Goal: Task Accomplishment & Management: Use online tool/utility

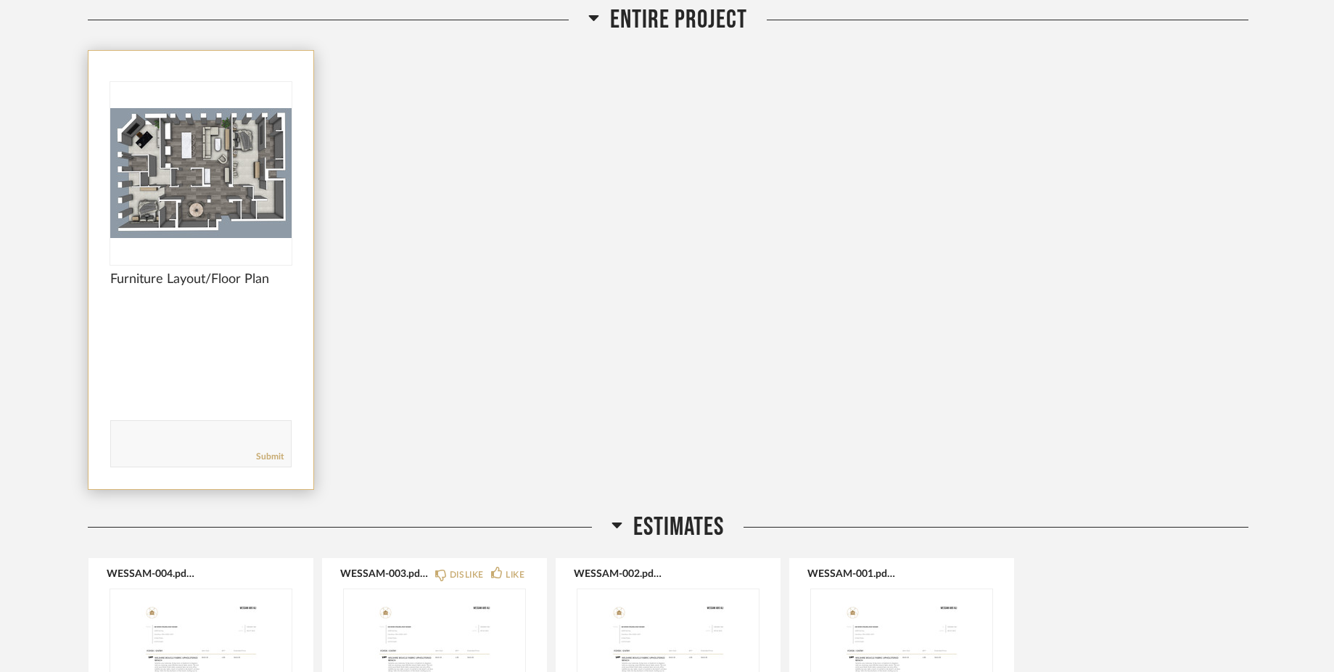
scroll to position [224, 0]
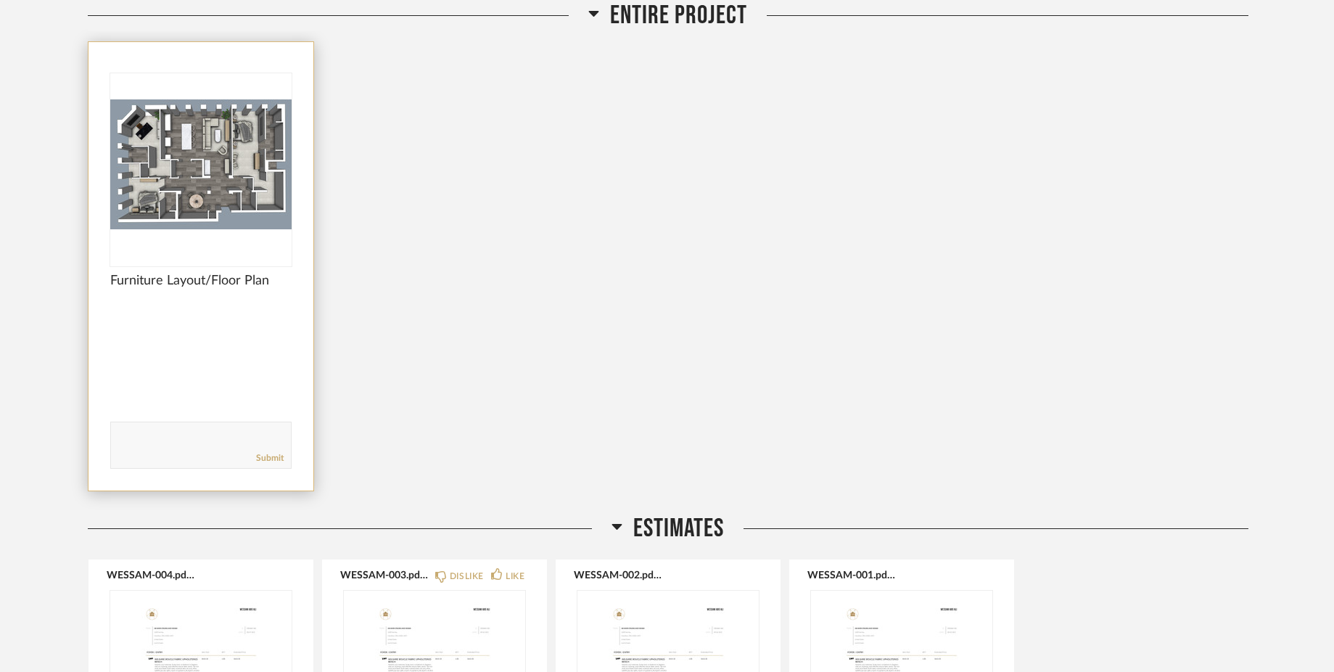
click at [192, 208] on img "0" at bounding box center [200, 163] width 181 height 181
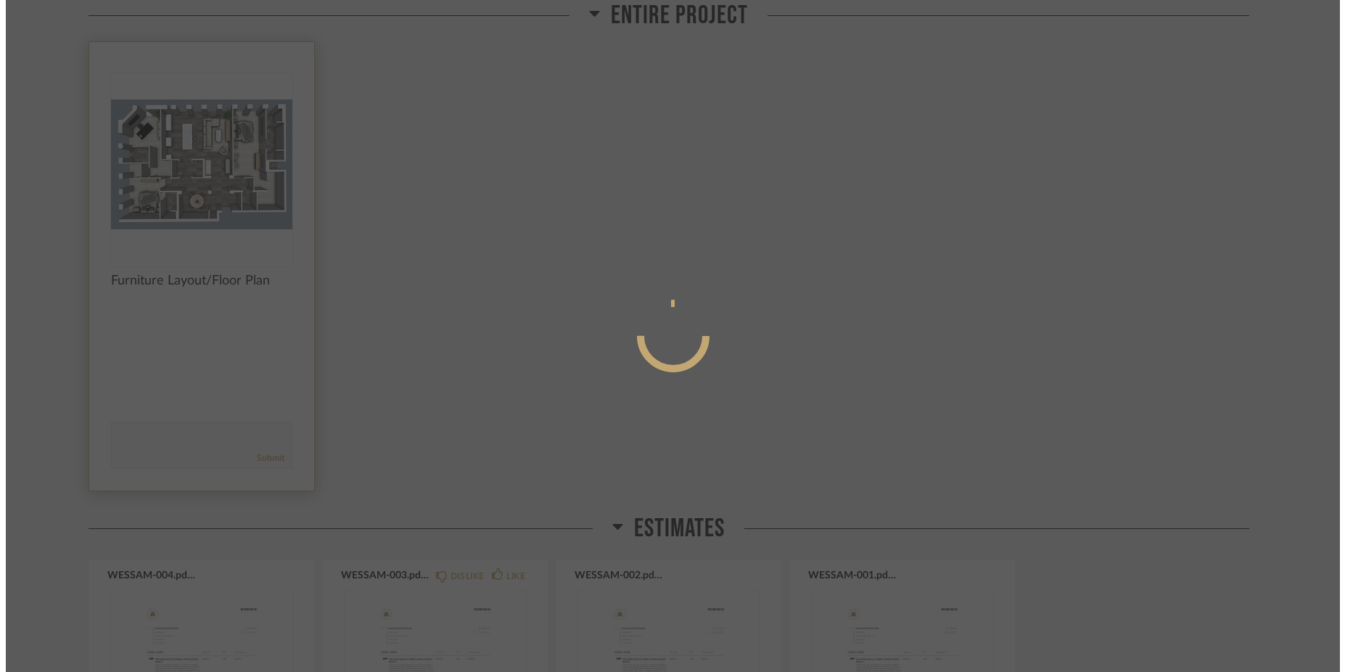
scroll to position [0, 0]
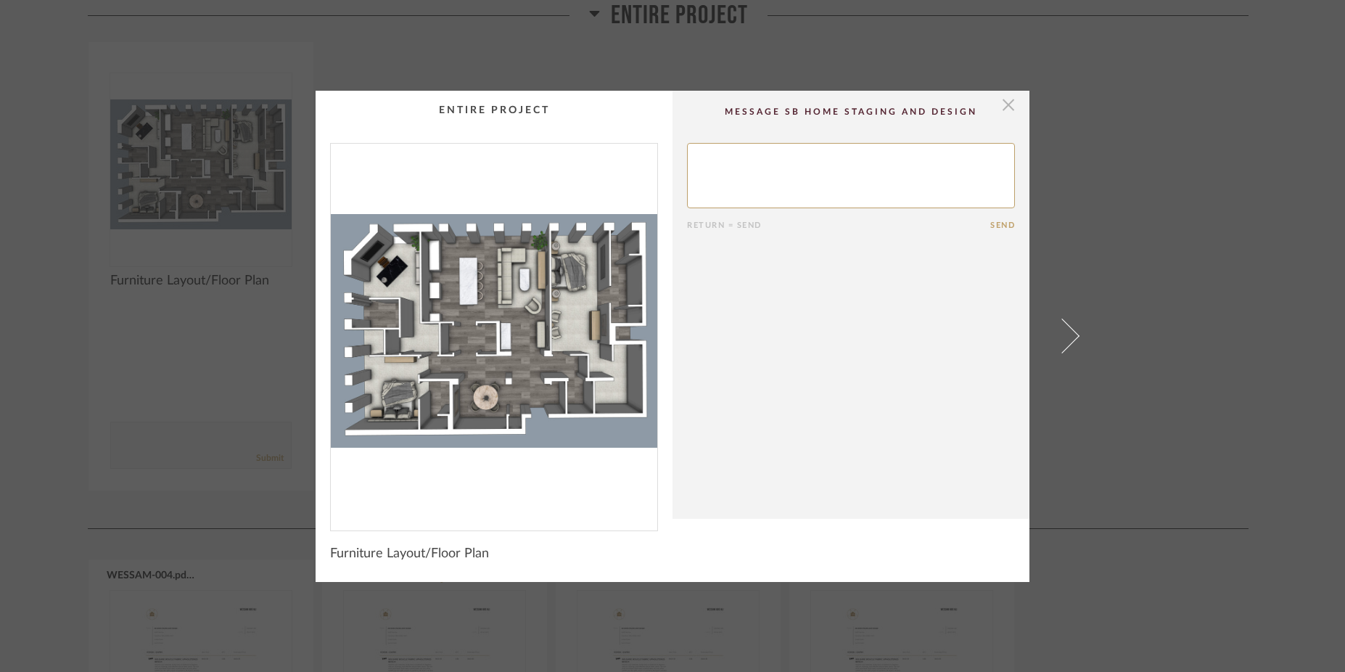
click at [1001, 99] on span "button" at bounding box center [1008, 105] width 29 height 29
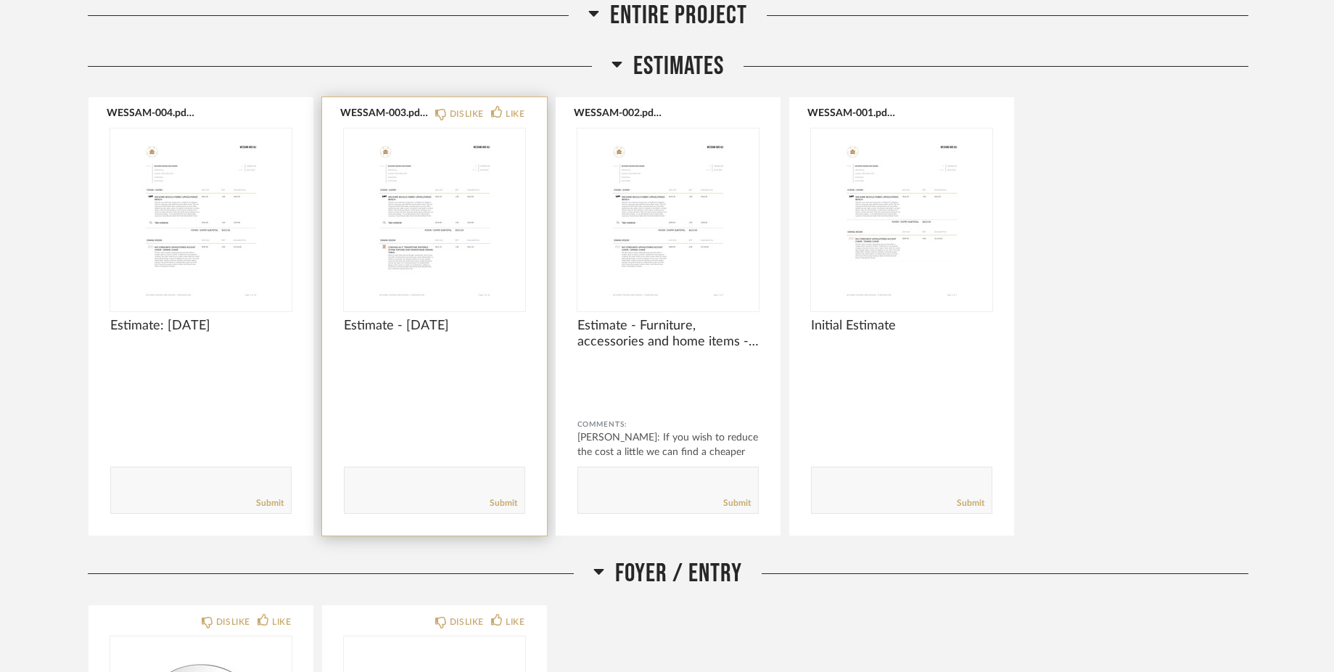
scroll to position [703, 0]
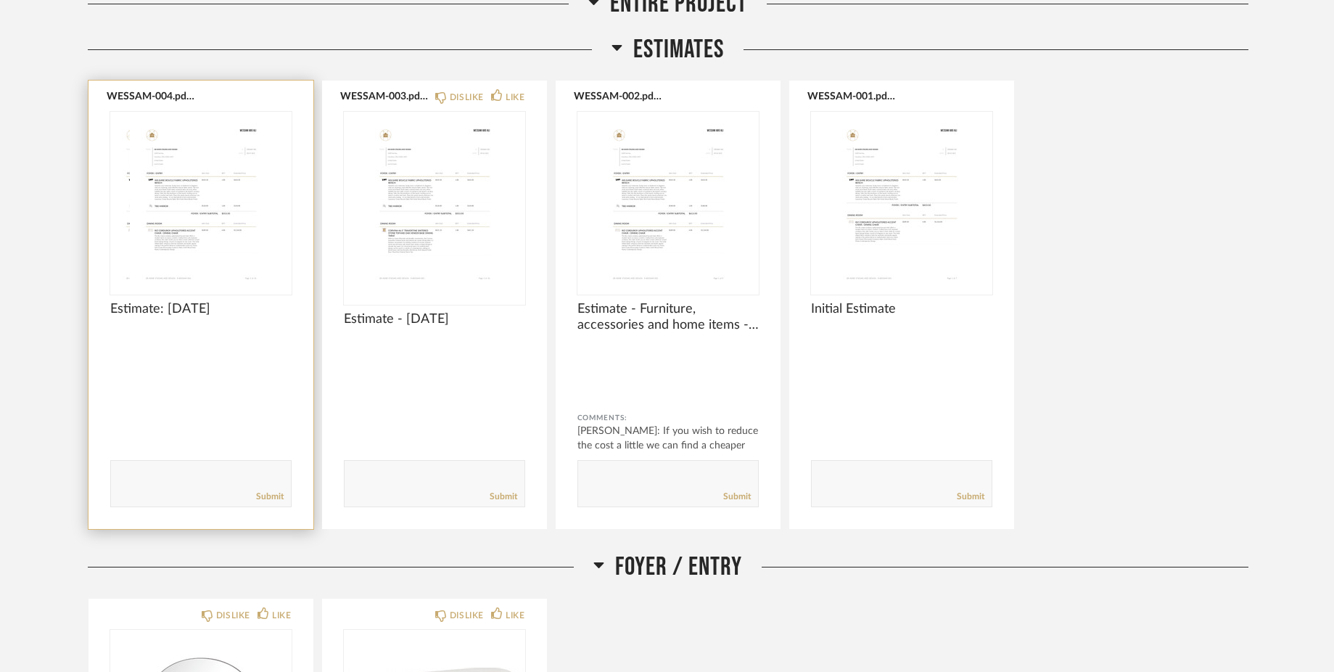
click at [191, 218] on div at bounding box center [200, 202] width 181 height 181
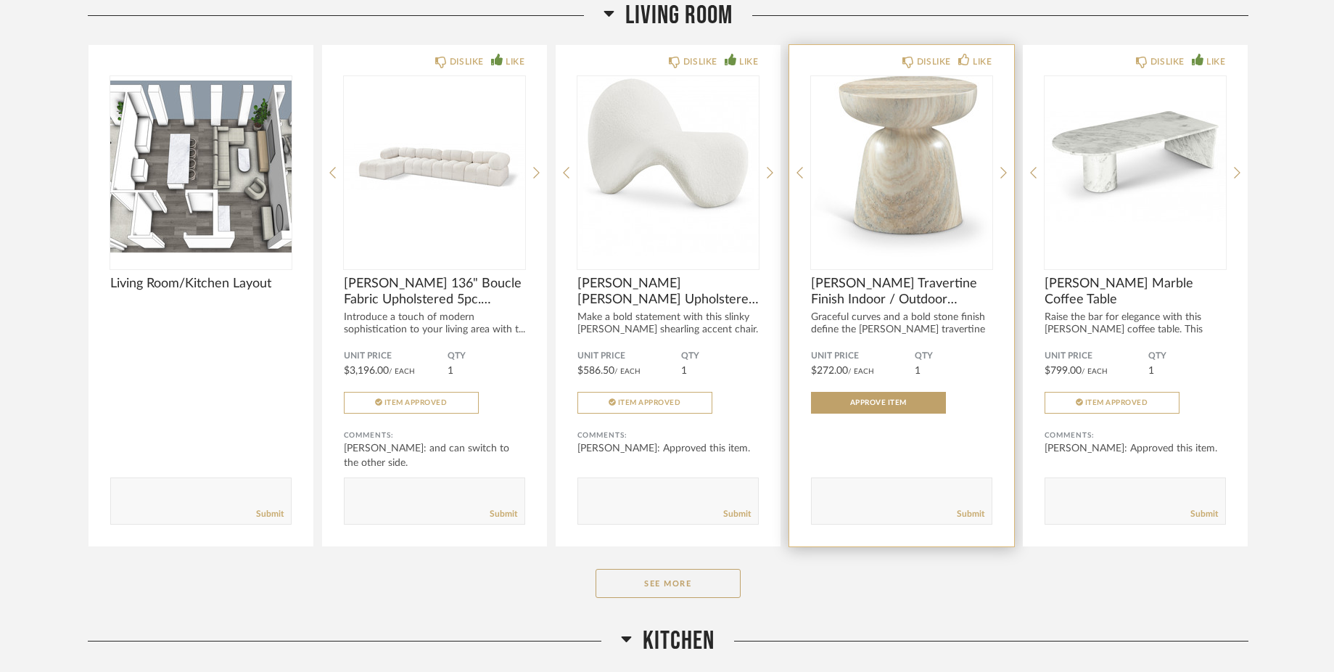
scroll to position [2447, 0]
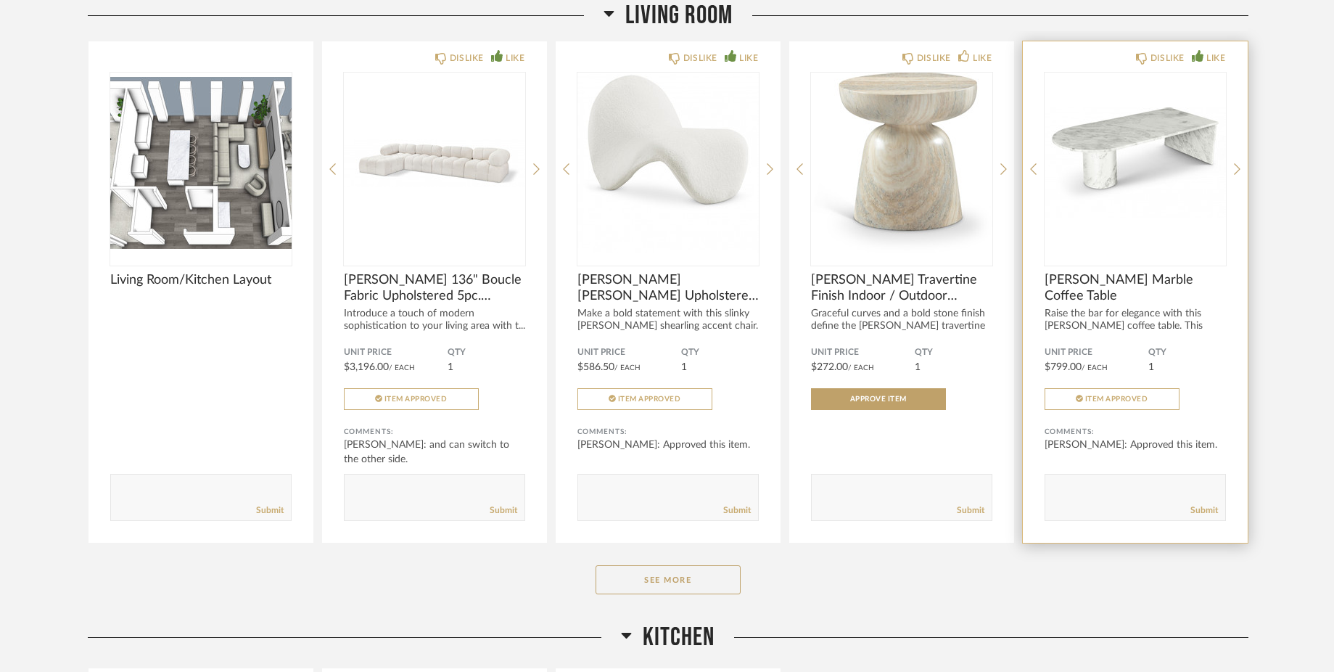
click at [1161, 172] on img "0" at bounding box center [1135, 163] width 181 height 181
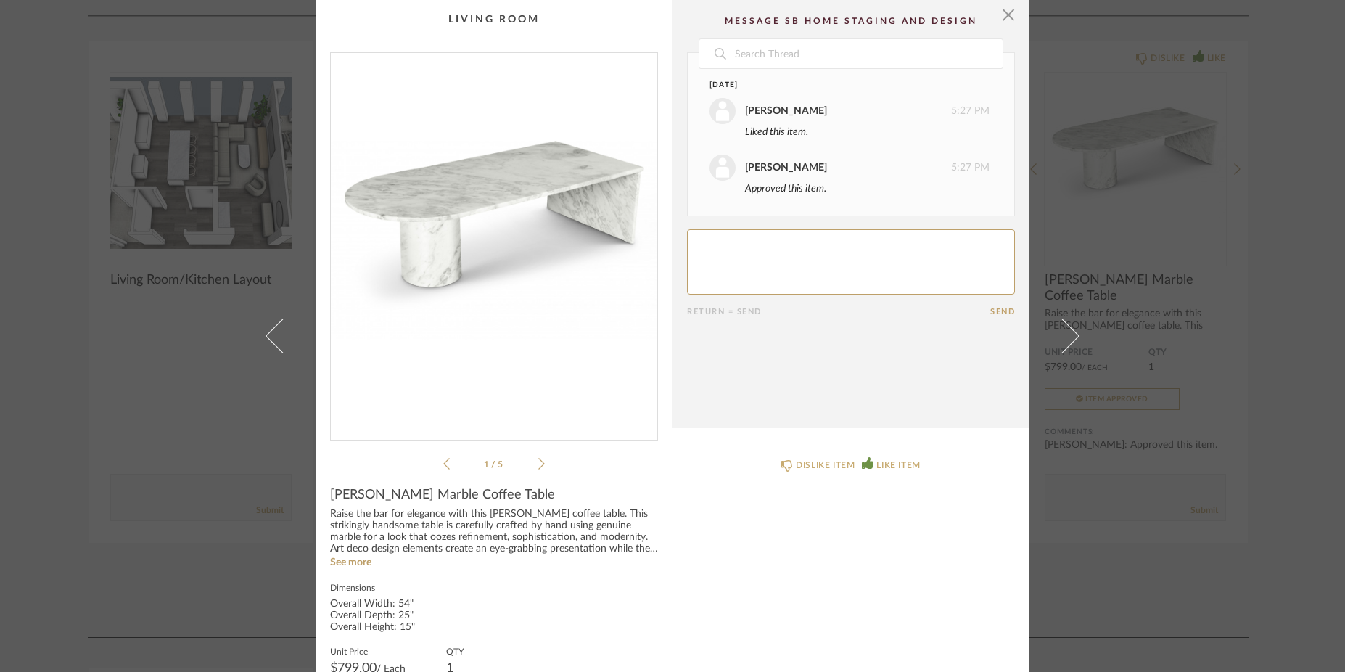
scroll to position [104, 0]
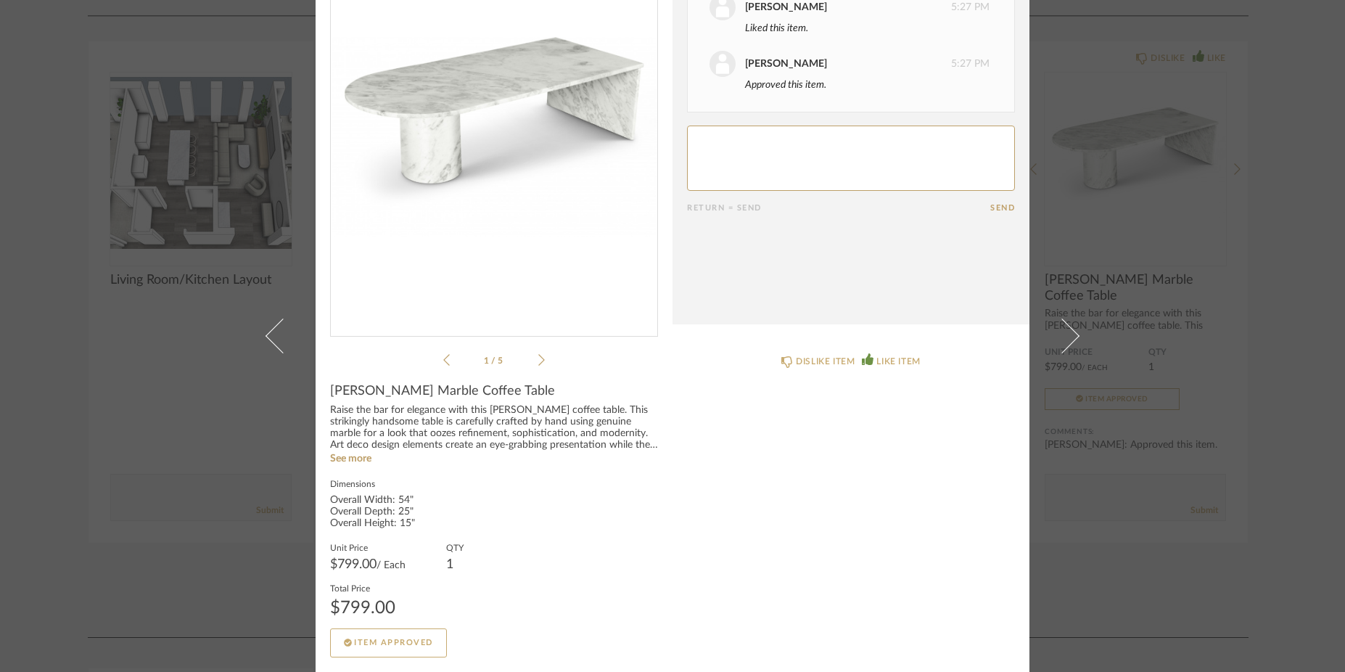
click at [249, 170] on div "× 1 / 5 Date [DATE] [PERSON_NAME] 5:27 PM Liked this item. [PERSON_NAME] 5:27 P…" at bounding box center [672, 336] width 1345 height 672
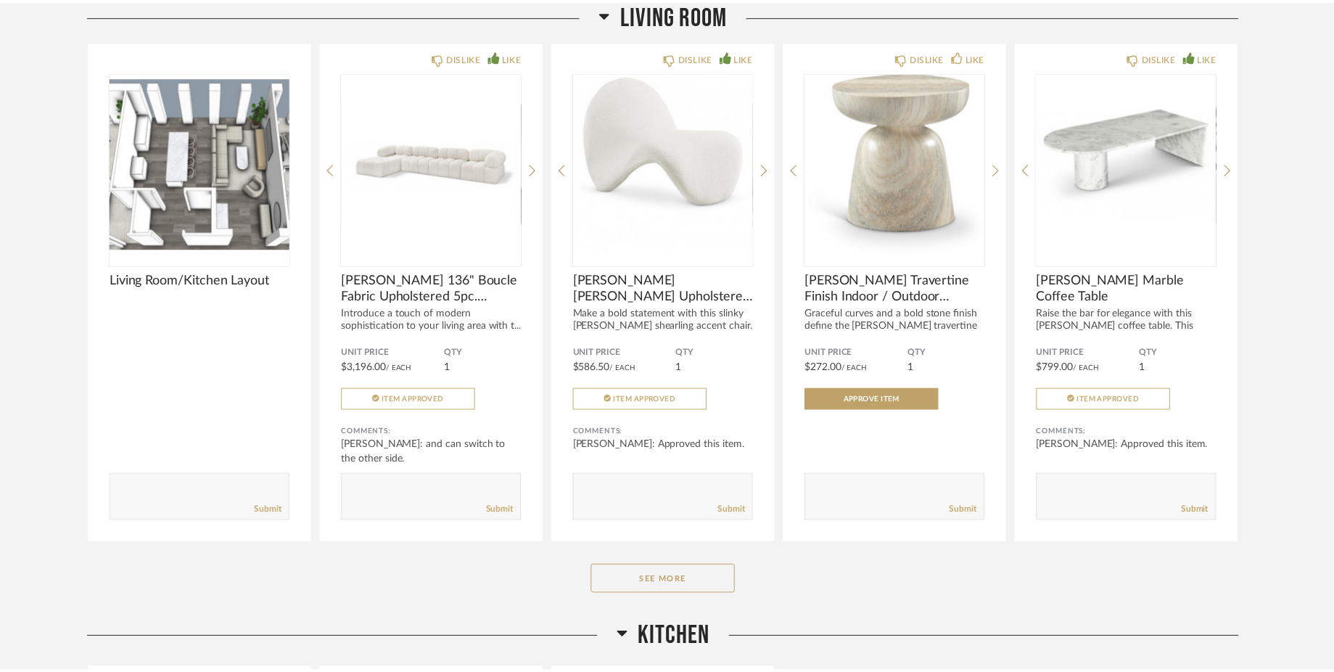
scroll to position [2447, 0]
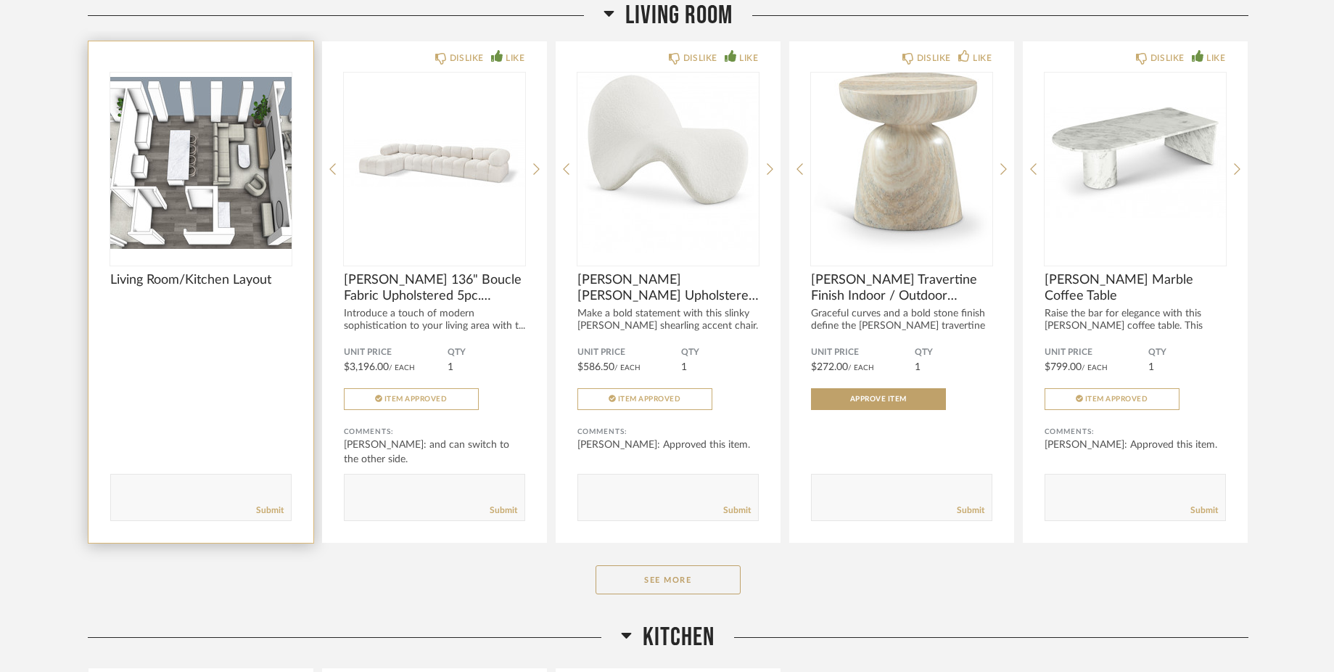
click at [245, 160] on img "0" at bounding box center [200, 163] width 181 height 181
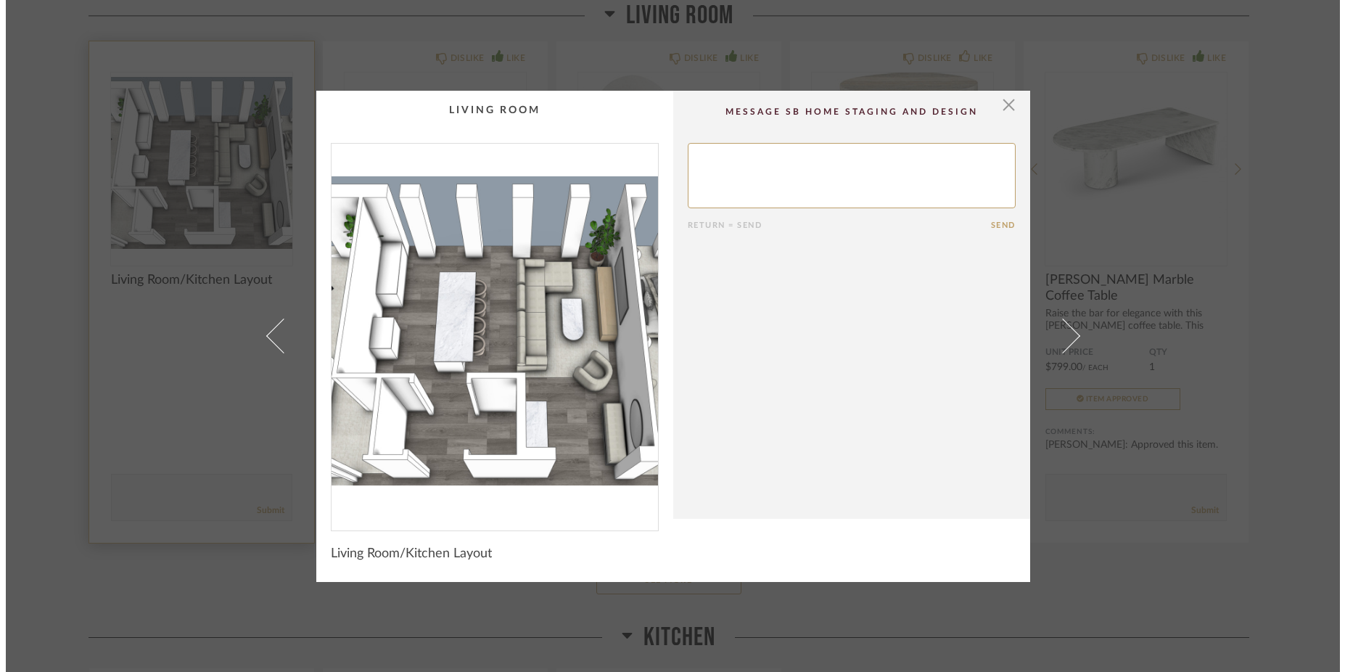
scroll to position [0, 0]
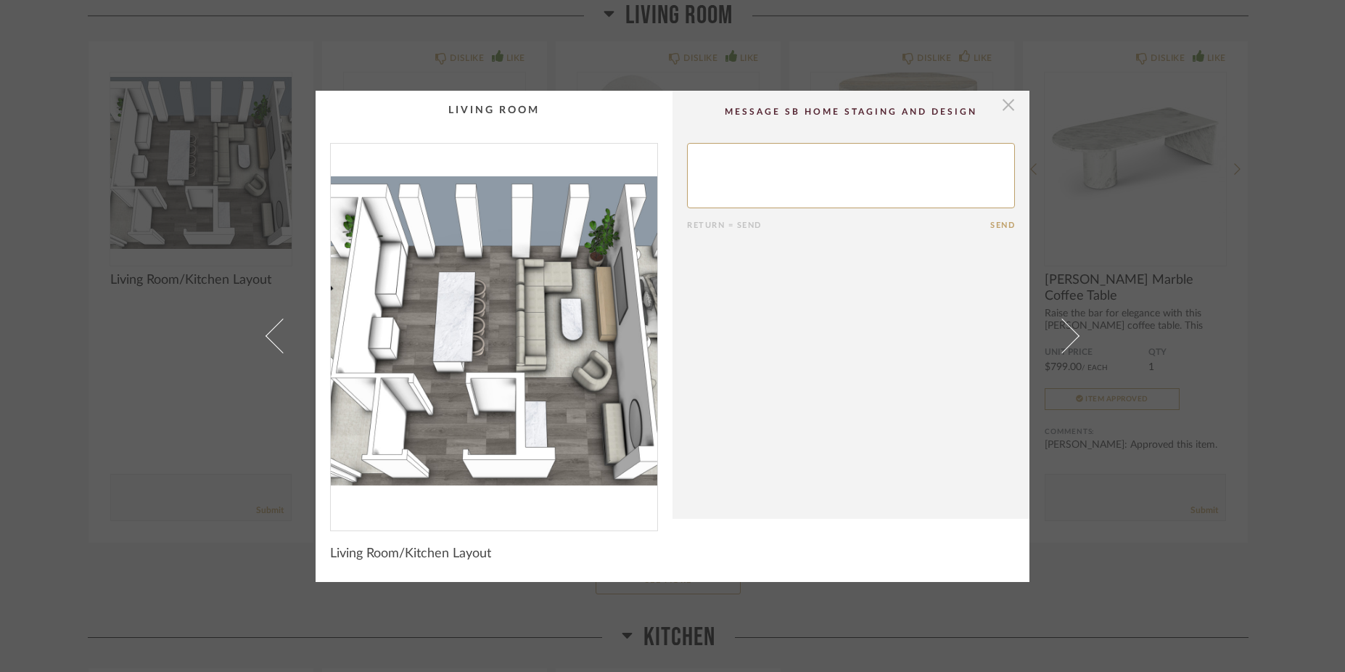
click at [1006, 106] on span "button" at bounding box center [1008, 105] width 29 height 29
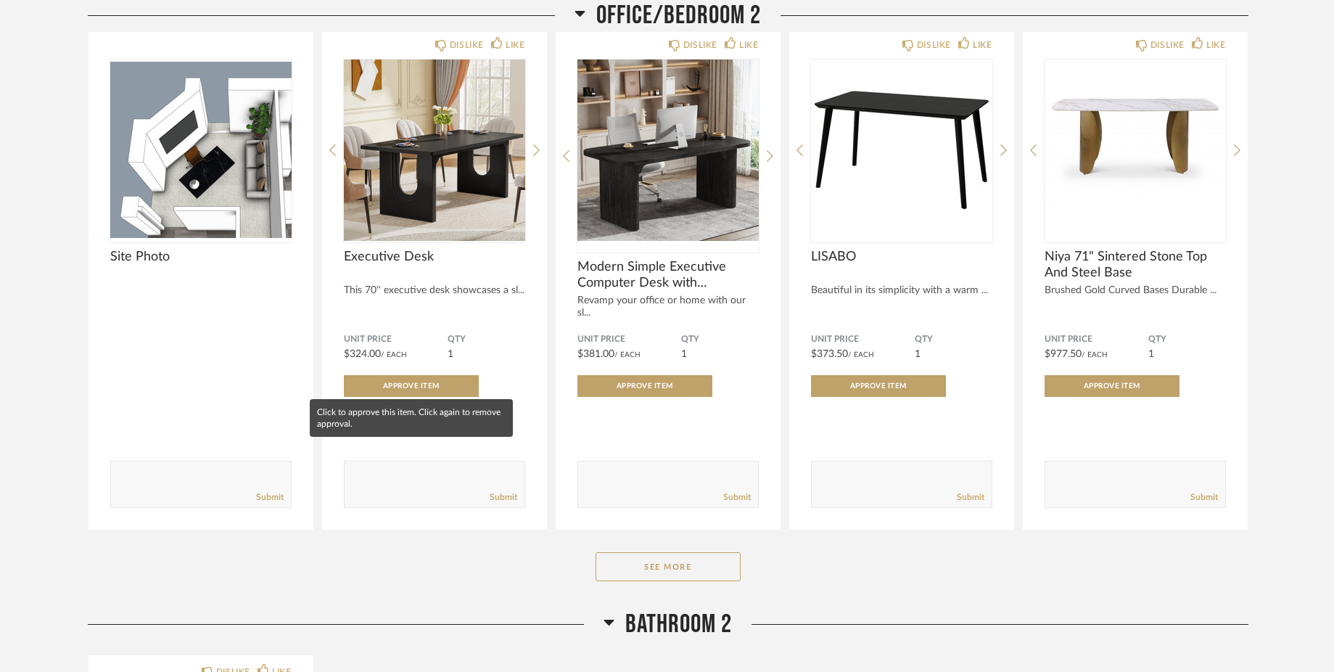
scroll to position [5364, 0]
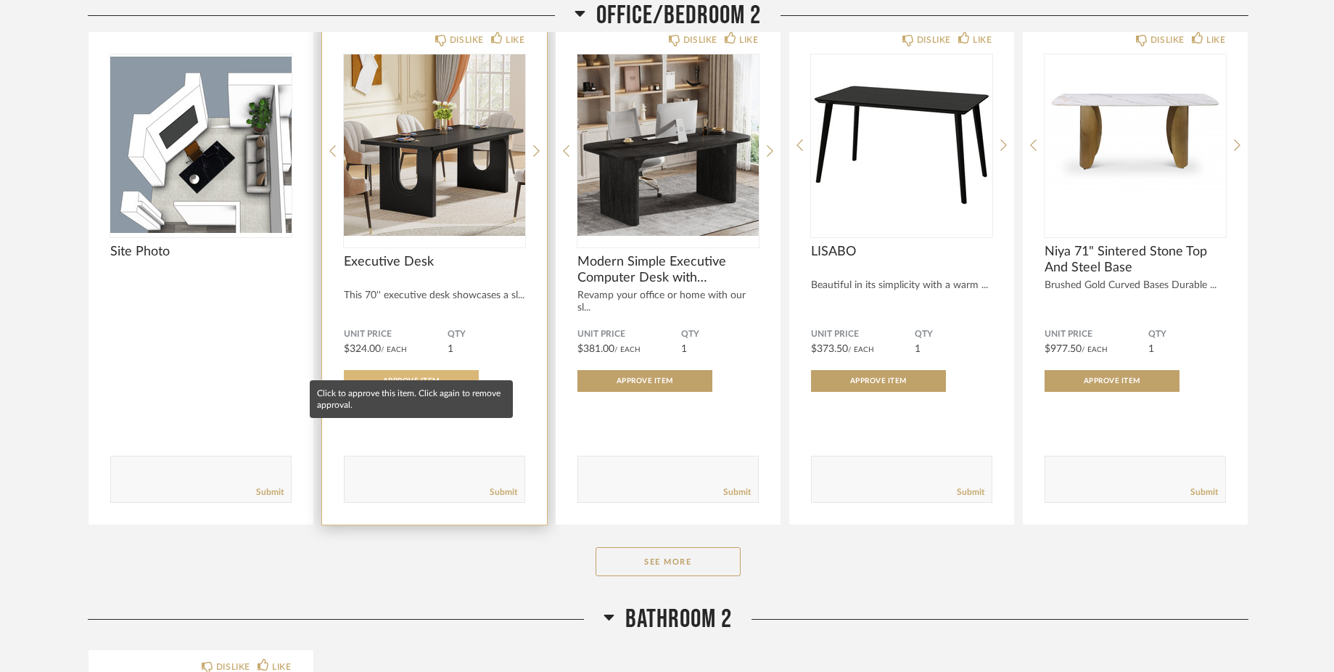
click at [433, 377] on span "Approve Item" at bounding box center [411, 380] width 57 height 7
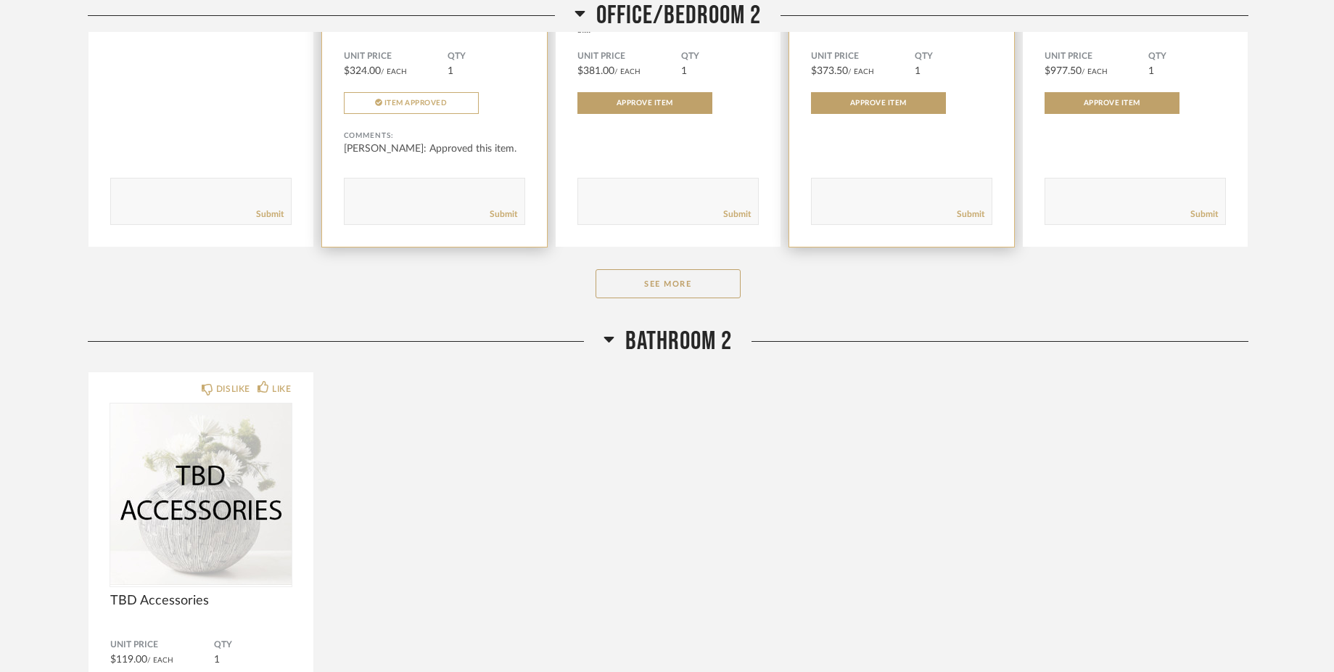
scroll to position [5659, 0]
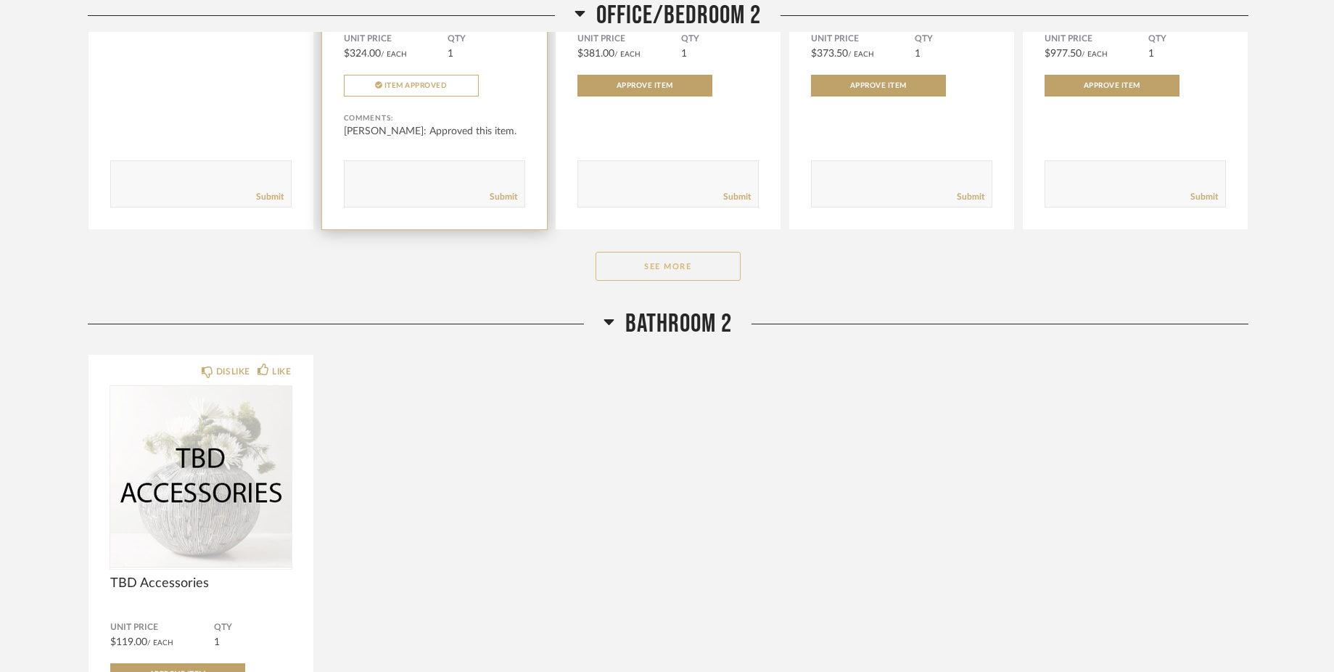
click at [683, 252] on button "See More" at bounding box center [668, 266] width 145 height 29
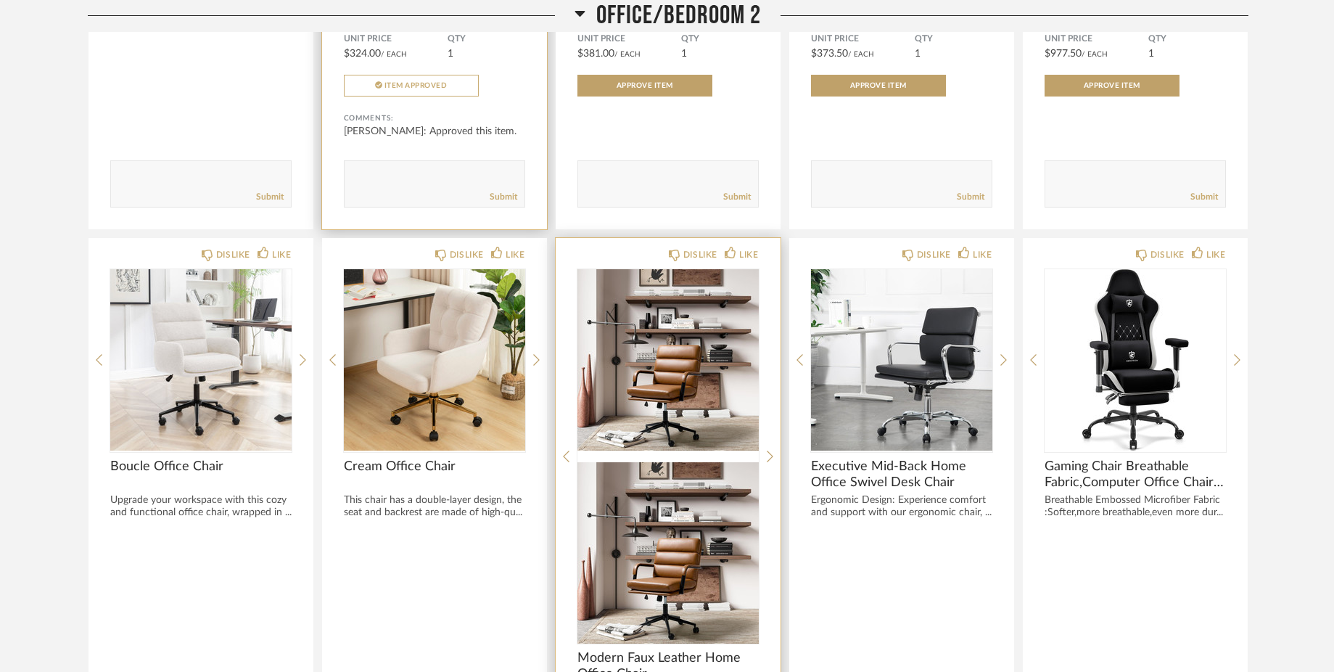
scroll to position [5771, 0]
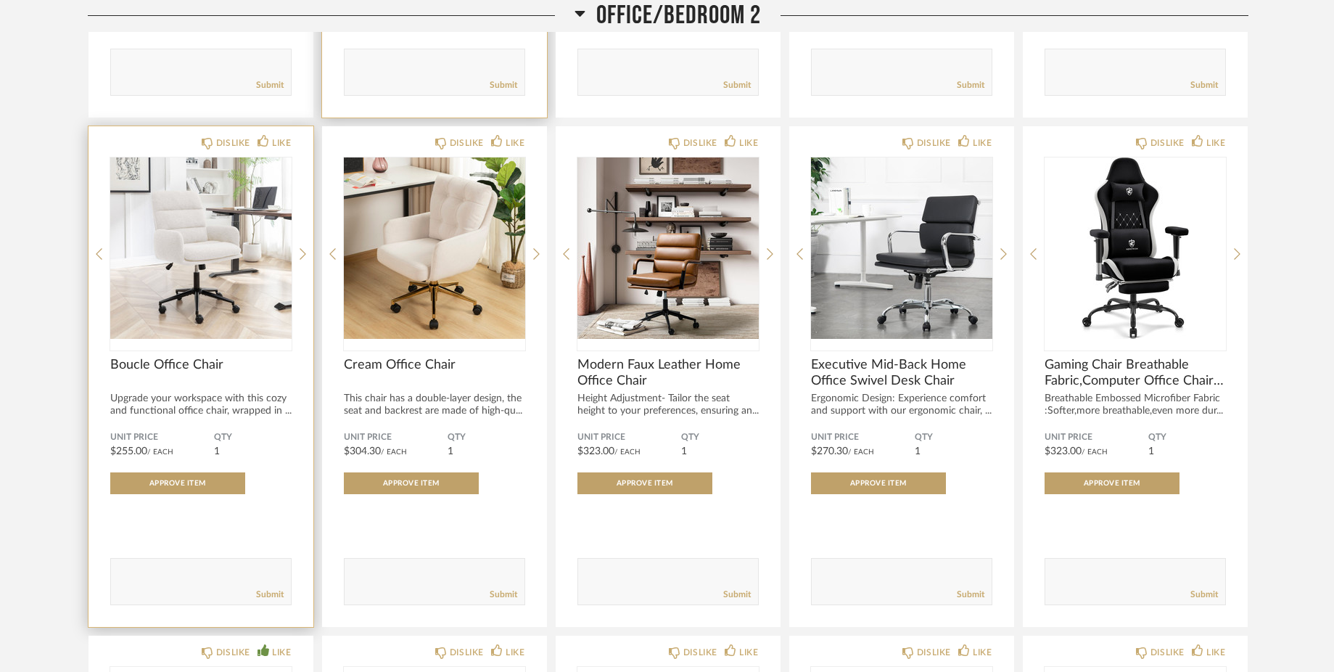
click at [158, 565] on textarea at bounding box center [201, 575] width 180 height 20
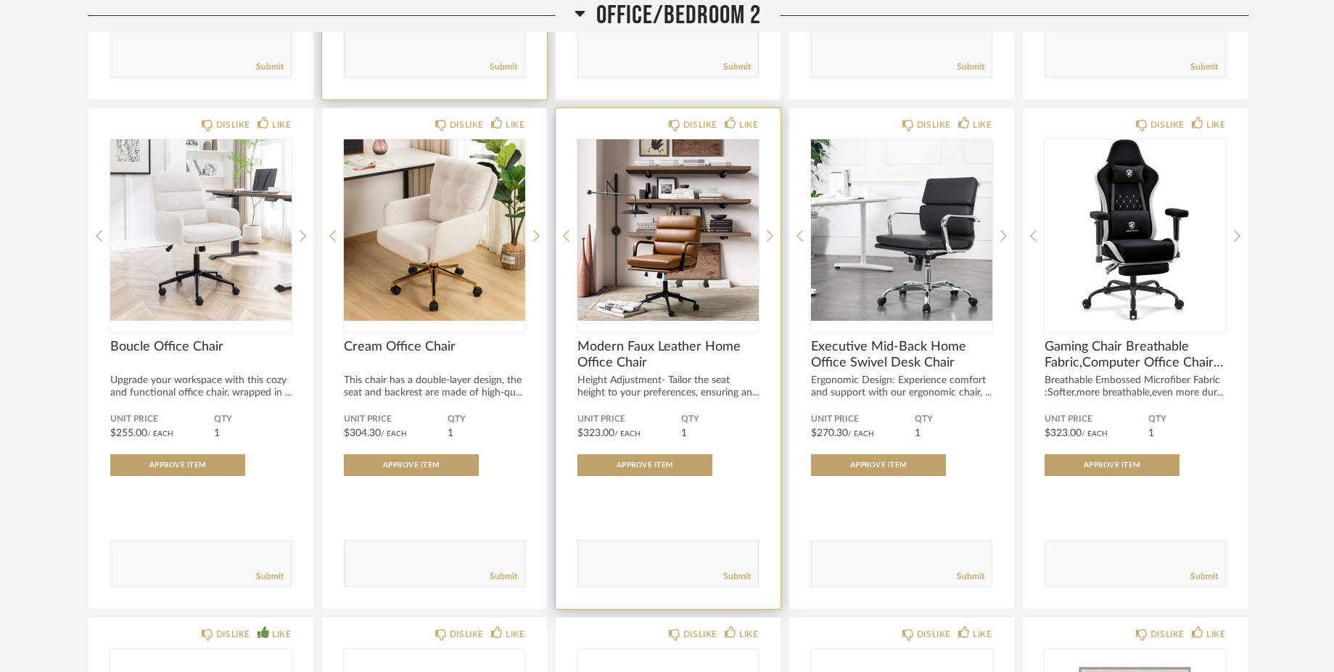
scroll to position [5793, 0]
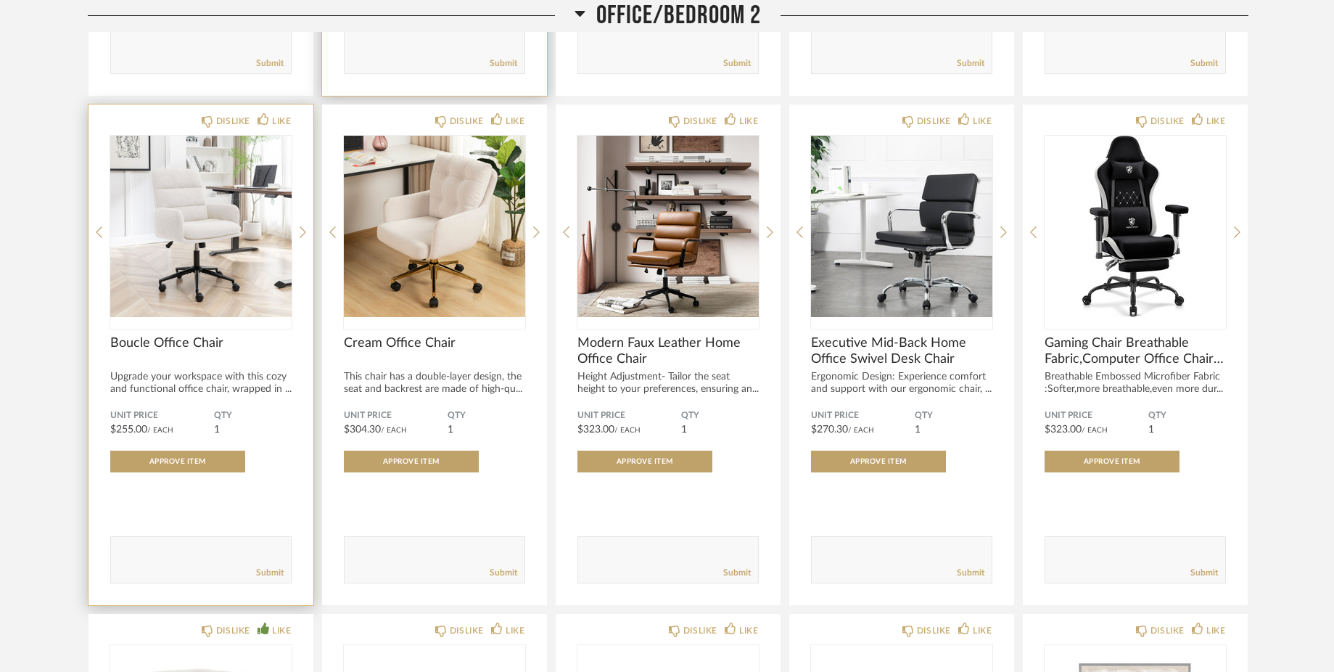
click at [189, 543] on textarea at bounding box center [201, 553] width 180 height 20
type textarea "e"
click at [189, 458] on span "Approve Item" at bounding box center [177, 461] width 57 height 7
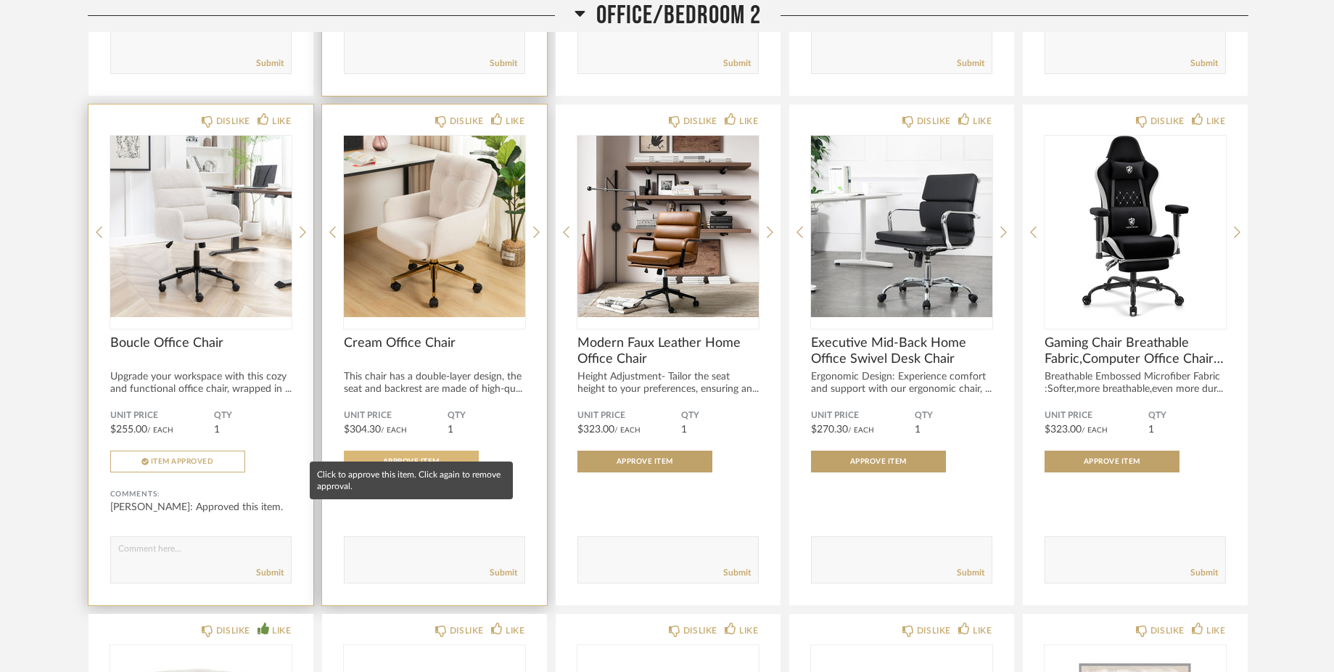
click at [387, 458] on span "Approve Item" at bounding box center [411, 461] width 57 height 7
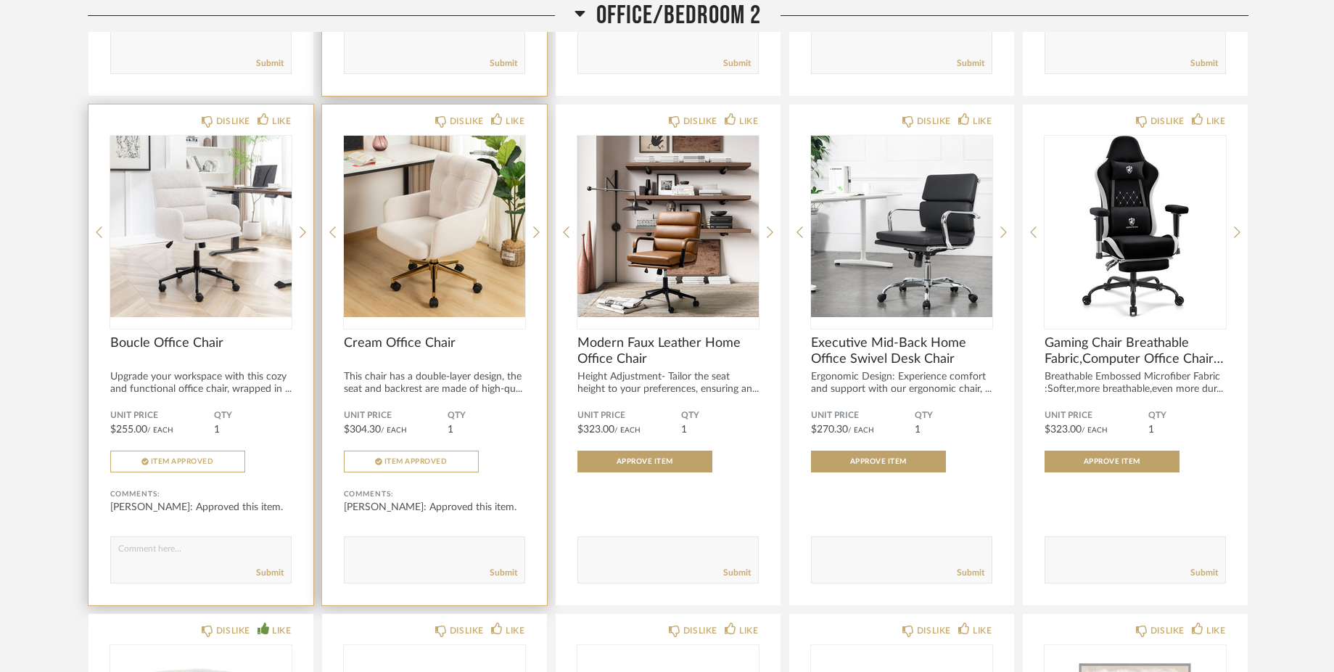
click at [389, 536] on form "Submit" at bounding box center [434, 559] width 181 height 47
click at [374, 543] on textarea at bounding box center [435, 553] width 180 height 20
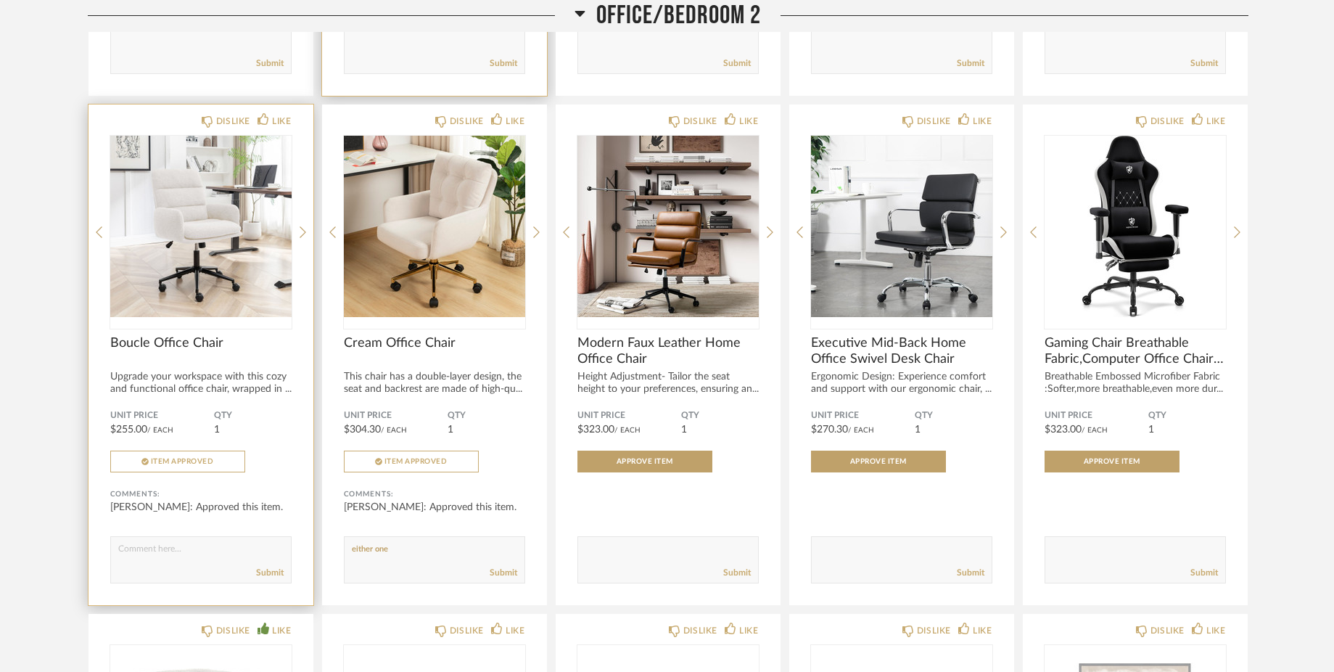
drag, startPoint x: 396, startPoint y: 532, endPoint x: 311, endPoint y: 533, distance: 84.9
click at [345, 543] on textarea at bounding box center [435, 553] width 180 height 20
type textarea "either one"
click at [183, 543] on textarea at bounding box center [201, 553] width 180 height 20
paste textarea "either one"
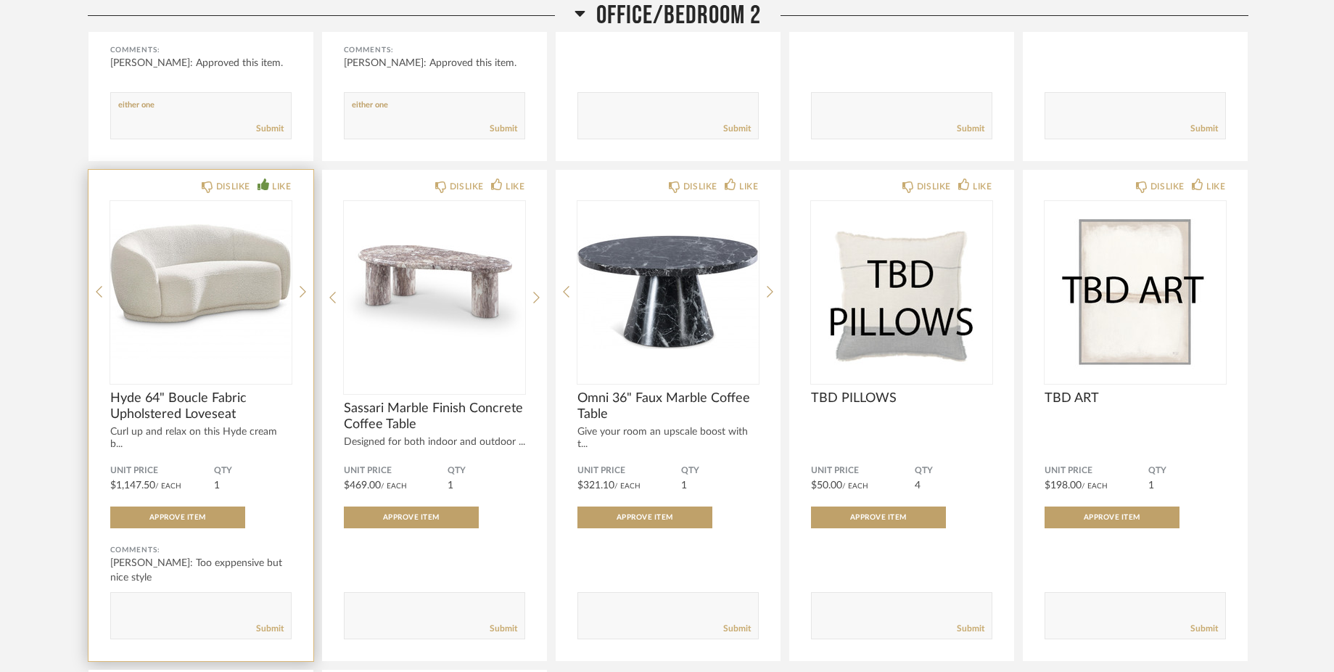
scroll to position [6246, 0]
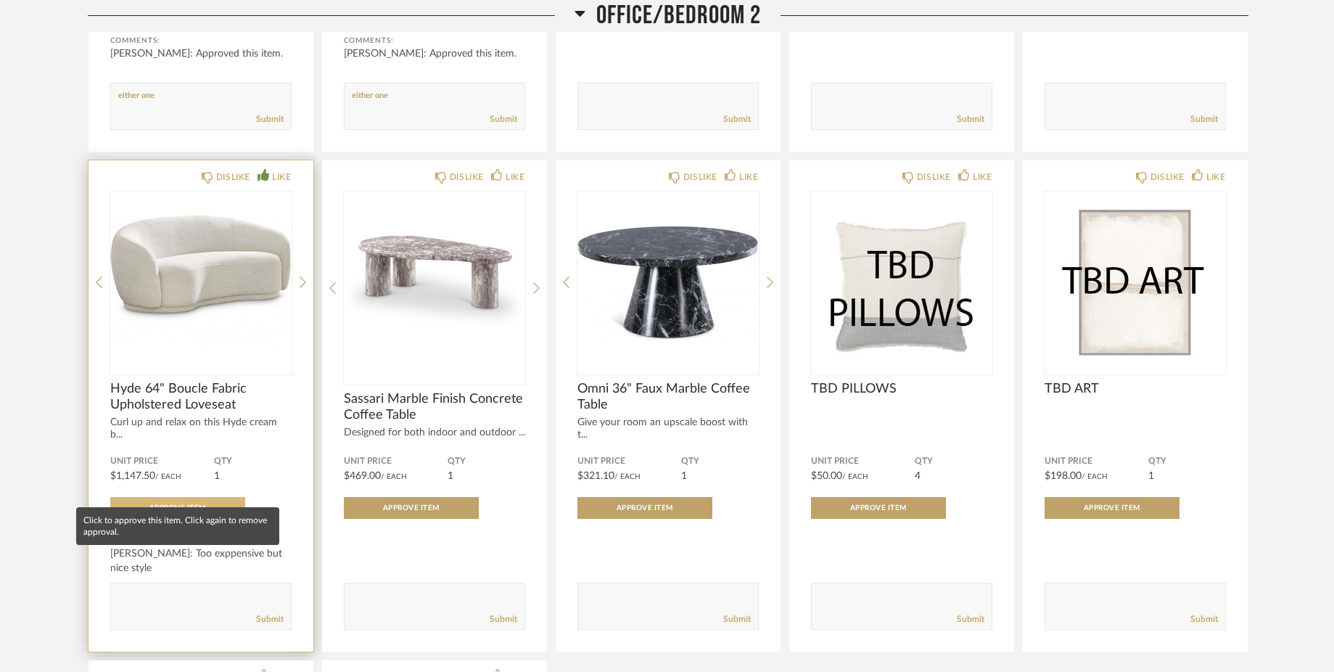
type textarea "either one"
click at [215, 497] on button "Approve Item" at bounding box center [177, 508] width 135 height 22
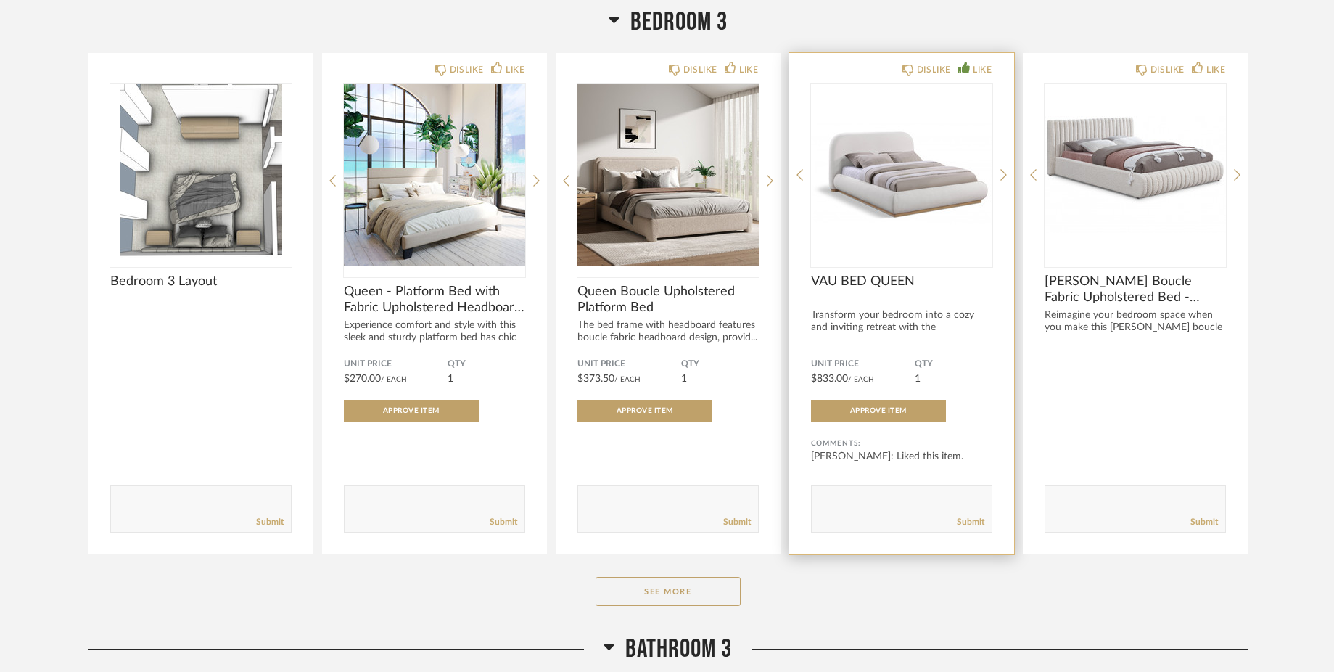
scroll to position [7979, 0]
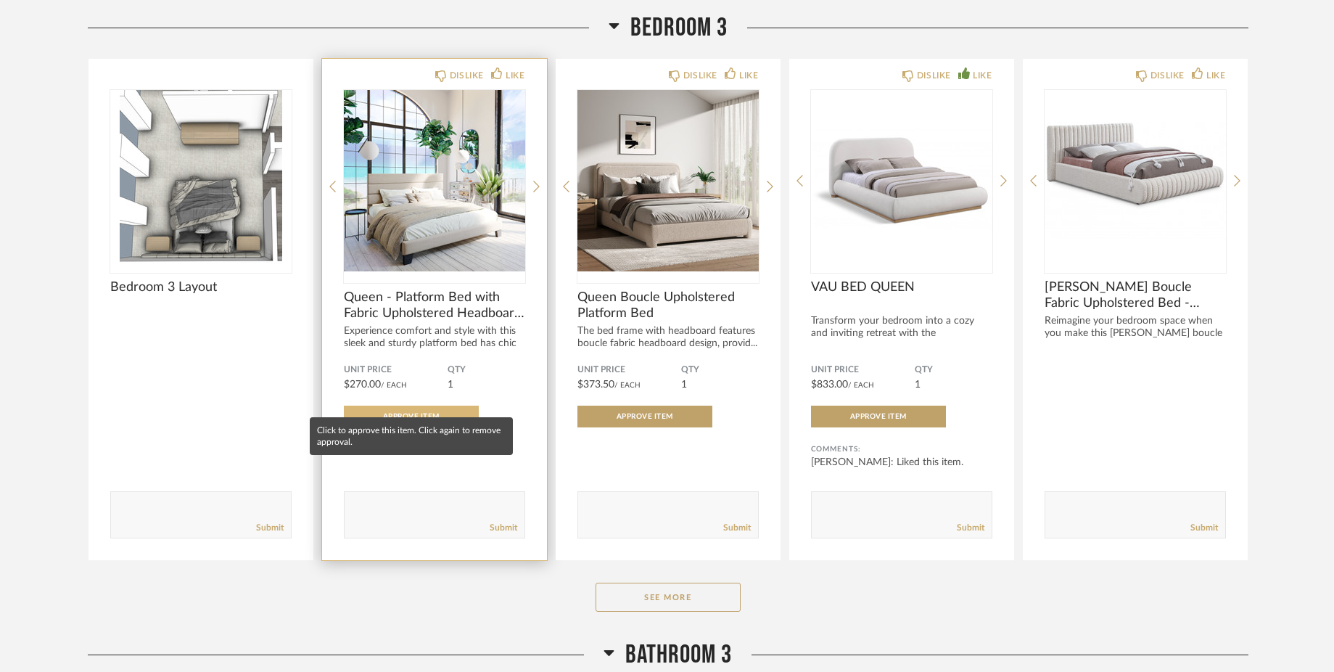
click at [412, 406] on button "Approve Item" at bounding box center [411, 417] width 135 height 22
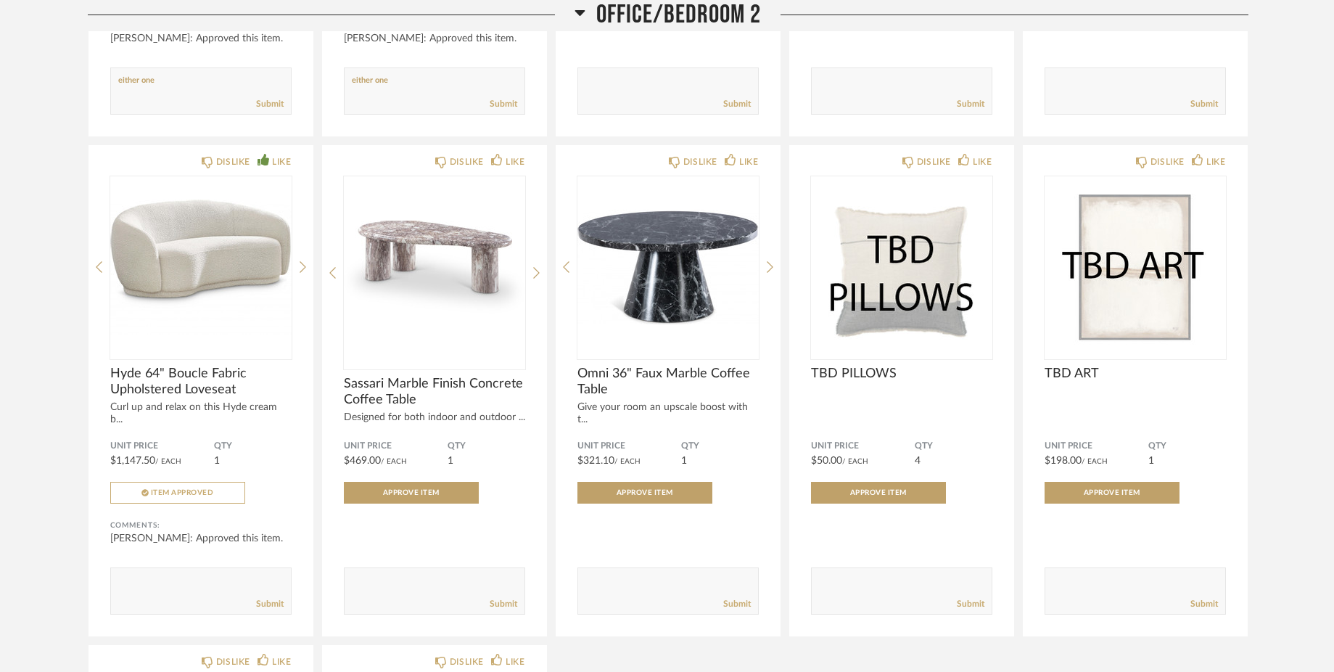
scroll to position [6262, 0]
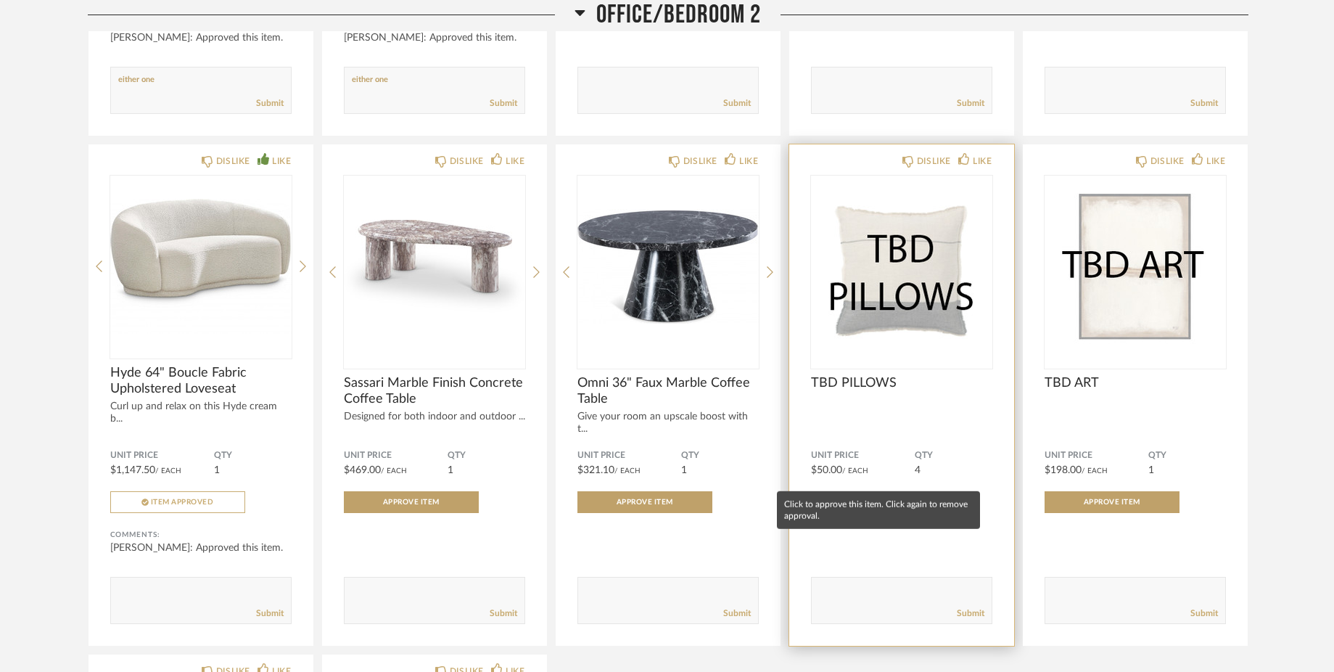
click at [892, 491] on button "Approve Item" at bounding box center [878, 502] width 135 height 22
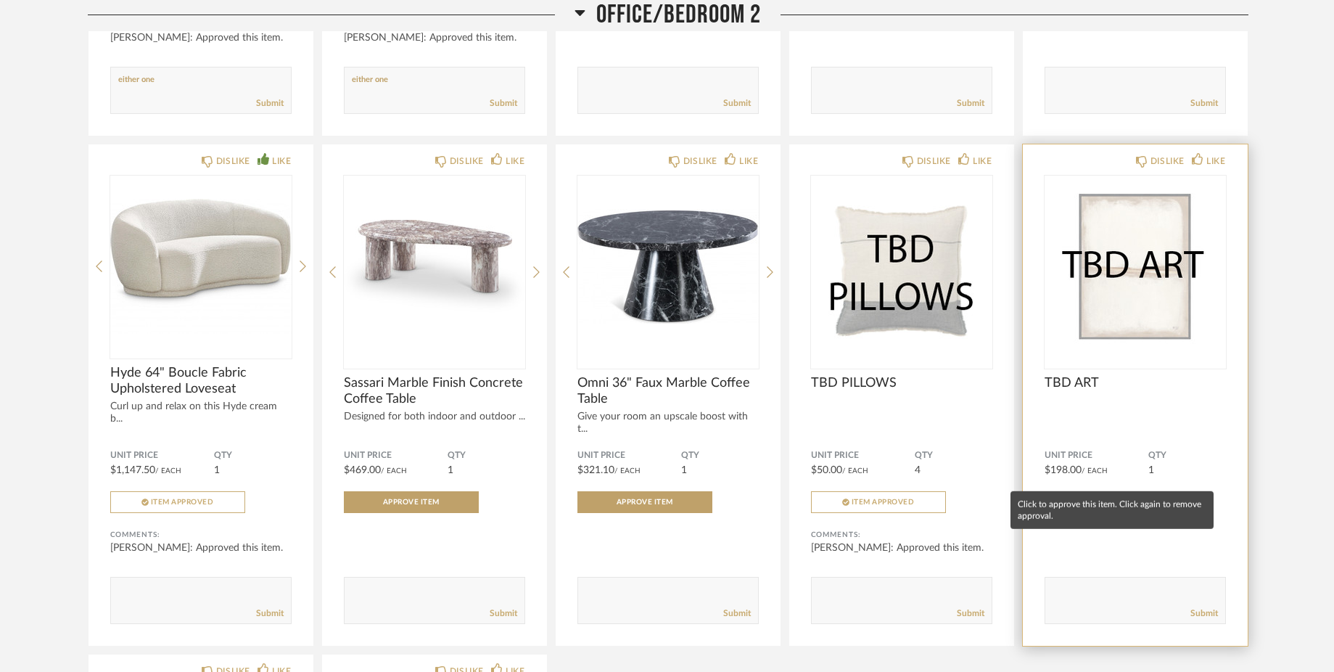
click at [1095, 498] on span "Approve Item" at bounding box center [1112, 501] width 57 height 7
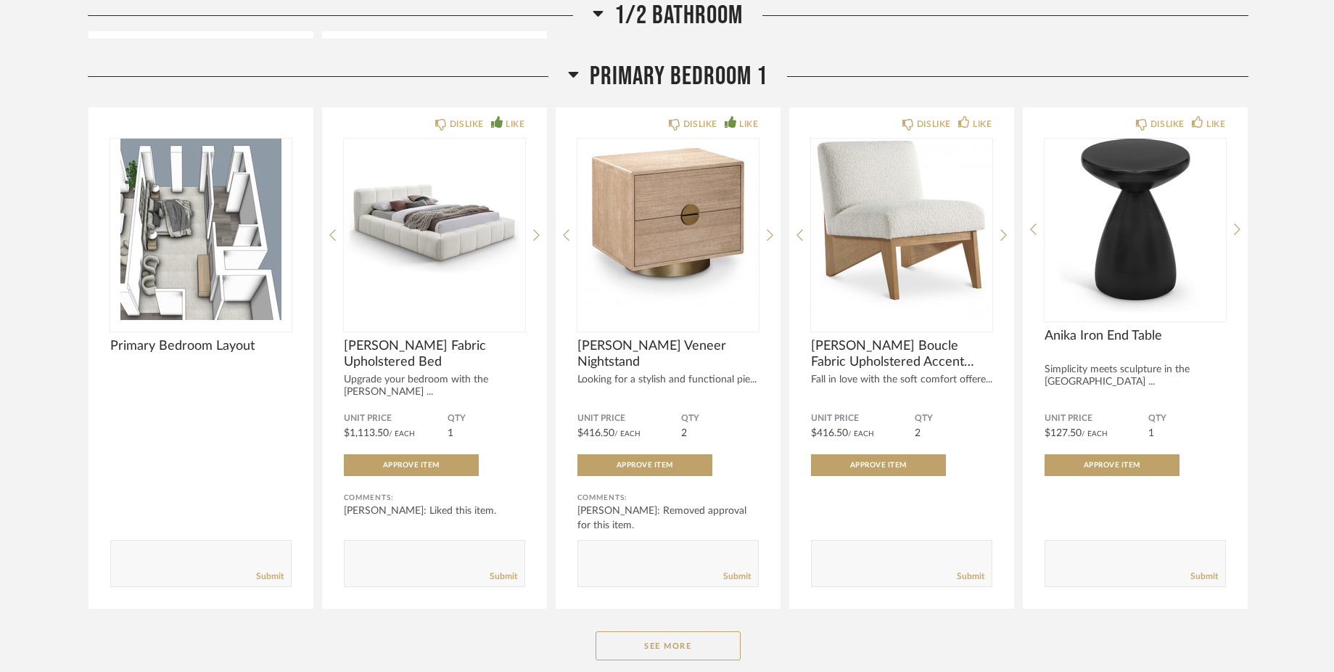
scroll to position [4111, 0]
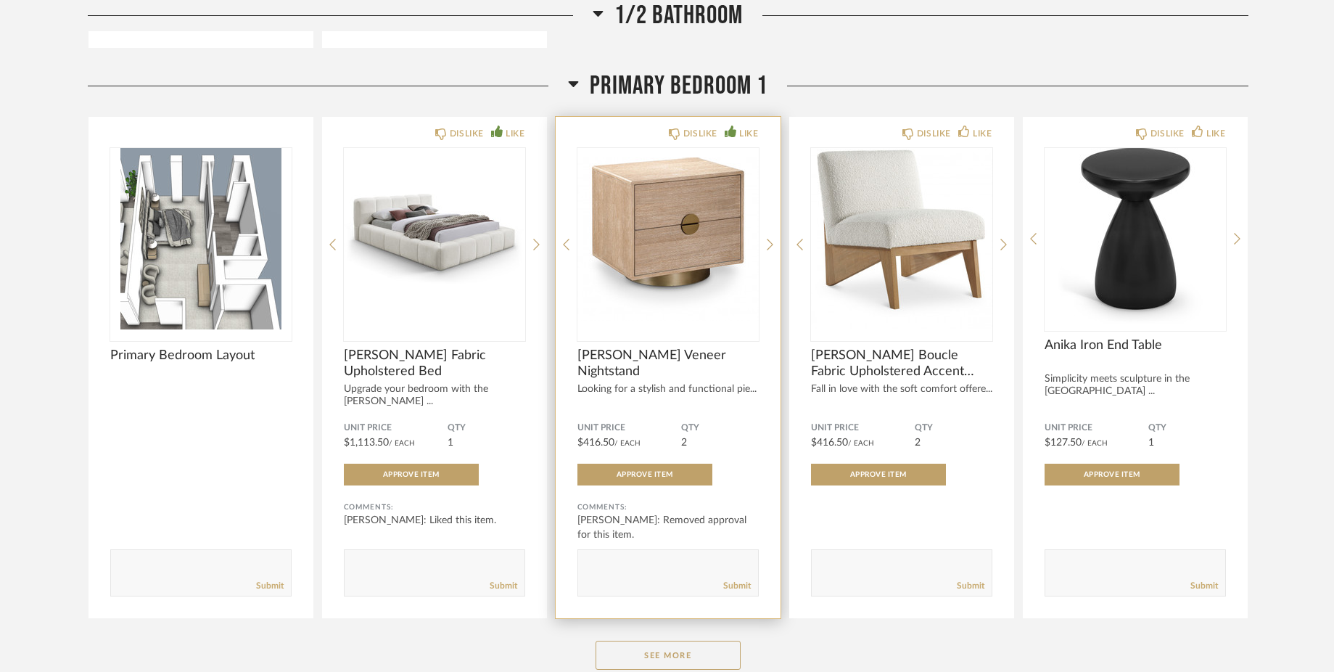
click at [764, 254] on div "DISLIKE LIKE [PERSON_NAME] Veneer Nightstand Looking for a stylish and function…" at bounding box center [668, 367] width 225 height 501
click at [766, 250] on div "DISLIKE LIKE [PERSON_NAME] Veneer Nightstand Looking for a stylish and function…" at bounding box center [668, 367] width 225 height 501
click at [768, 250] on icon at bounding box center [770, 244] width 7 height 13
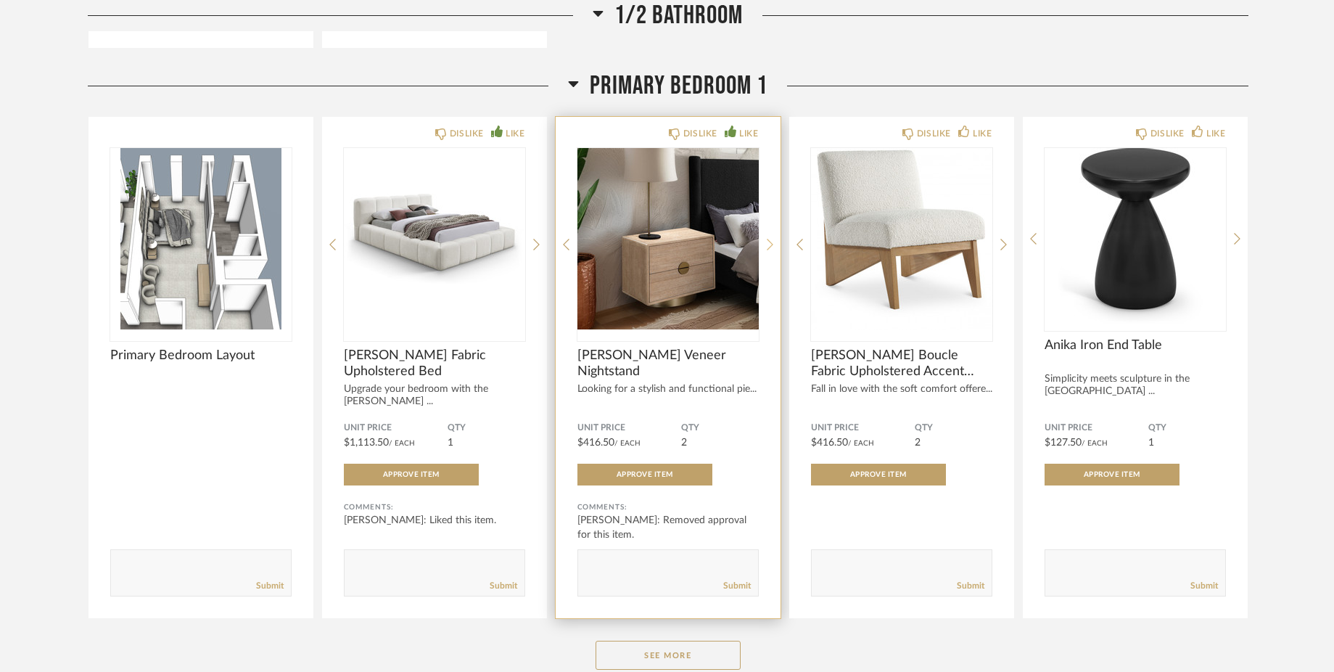
click at [768, 248] on icon at bounding box center [770, 244] width 7 height 13
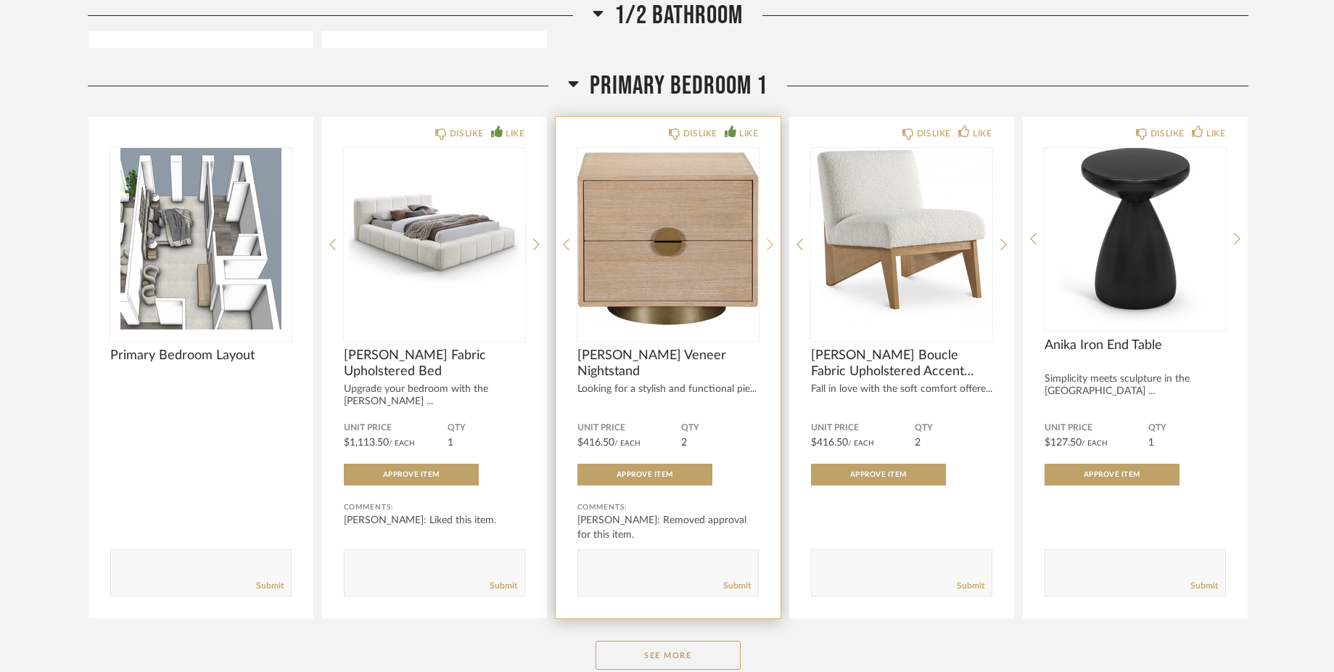
click at [768, 248] on icon at bounding box center [770, 244] width 7 height 13
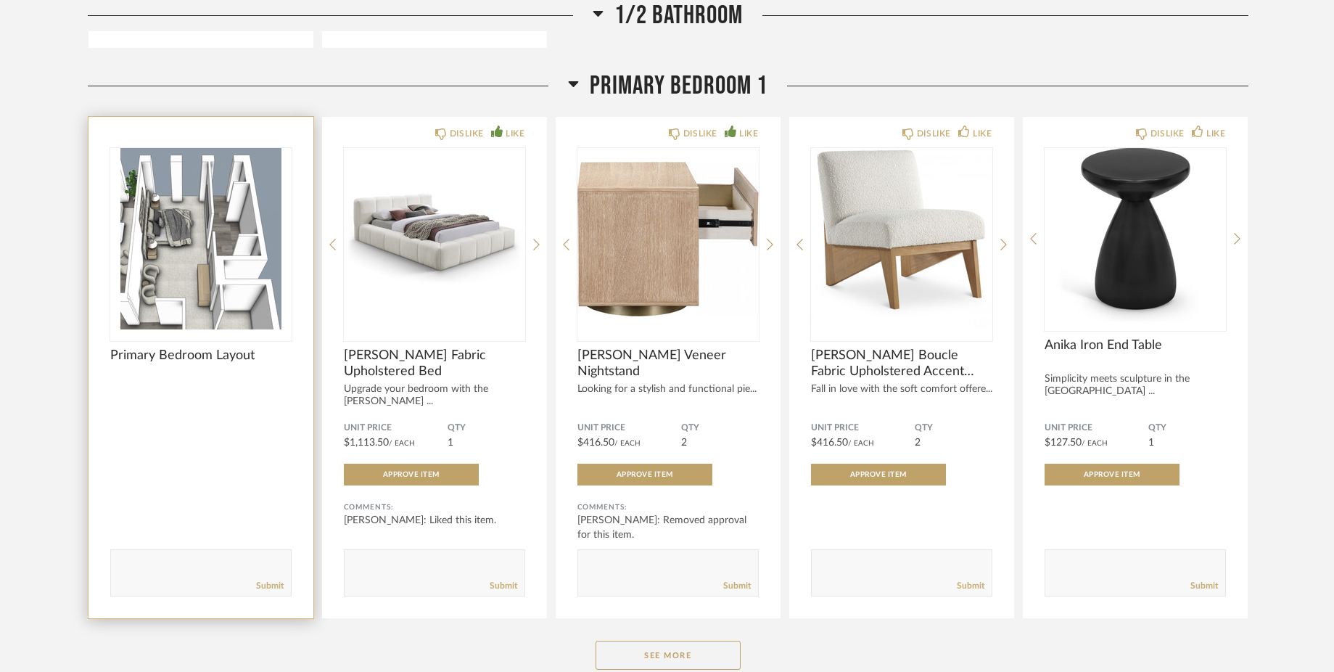
click at [150, 247] on img "0" at bounding box center [200, 238] width 181 height 181
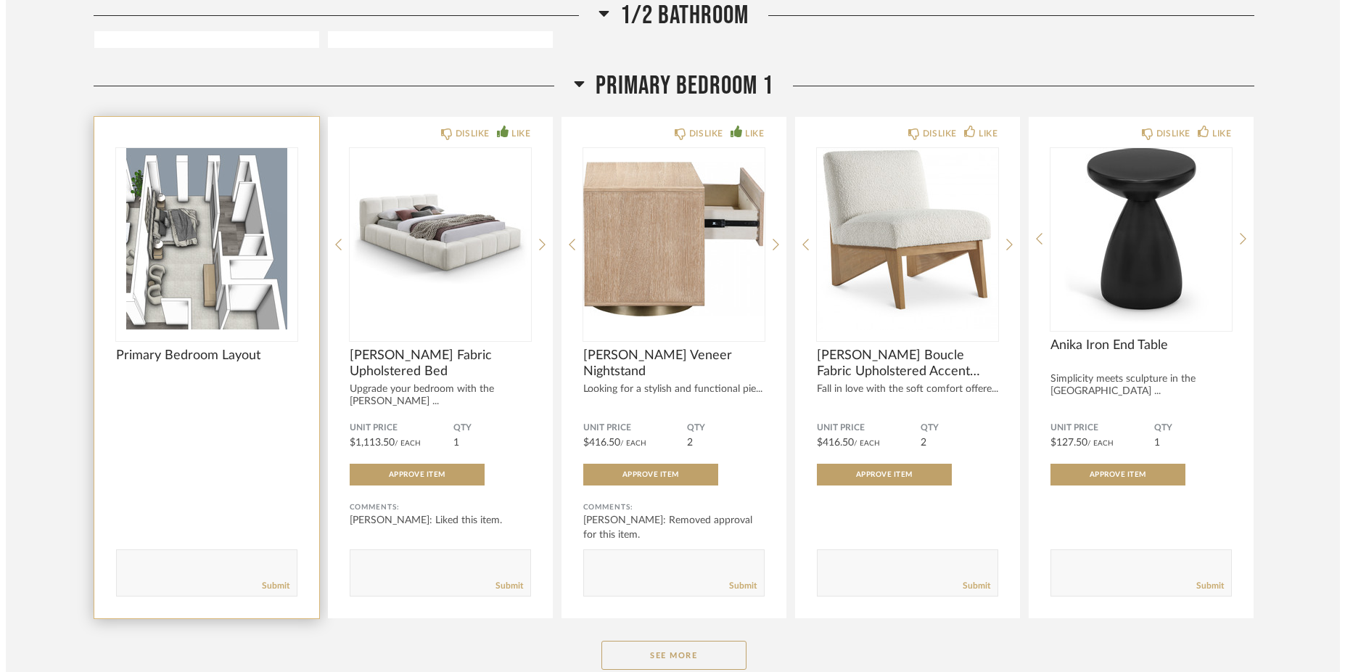
scroll to position [0, 0]
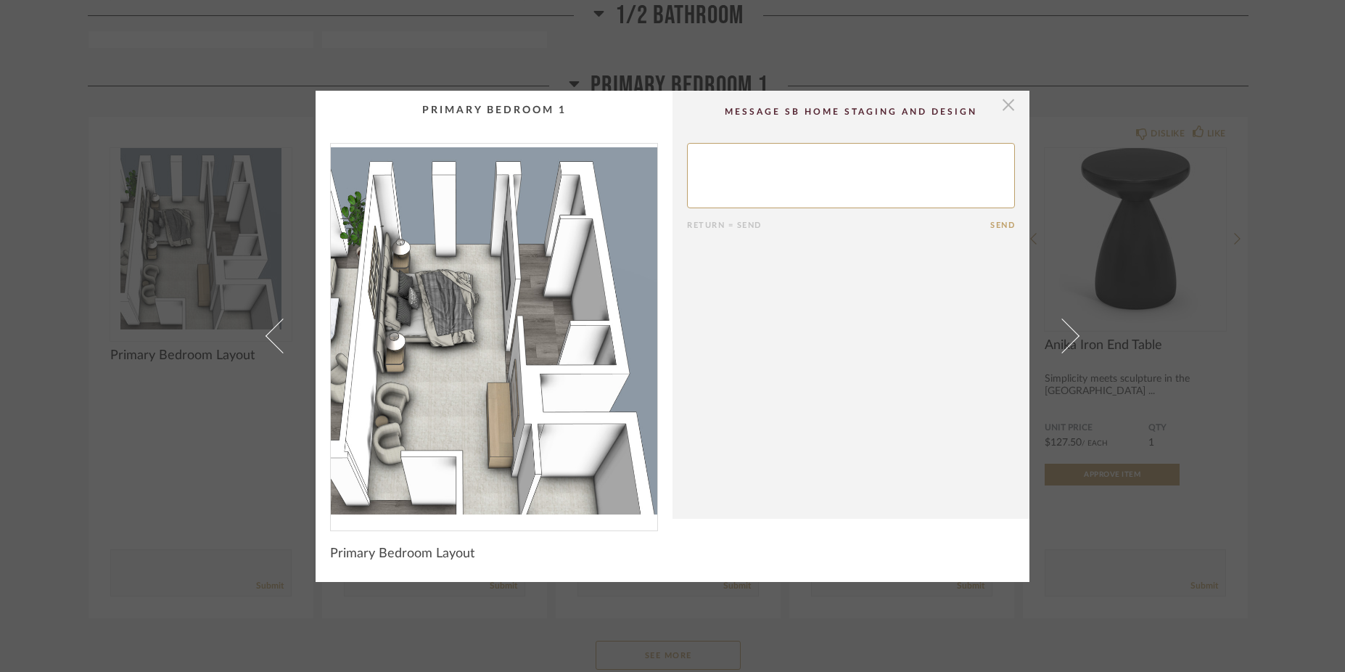
click at [1002, 105] on span "button" at bounding box center [1008, 105] width 29 height 29
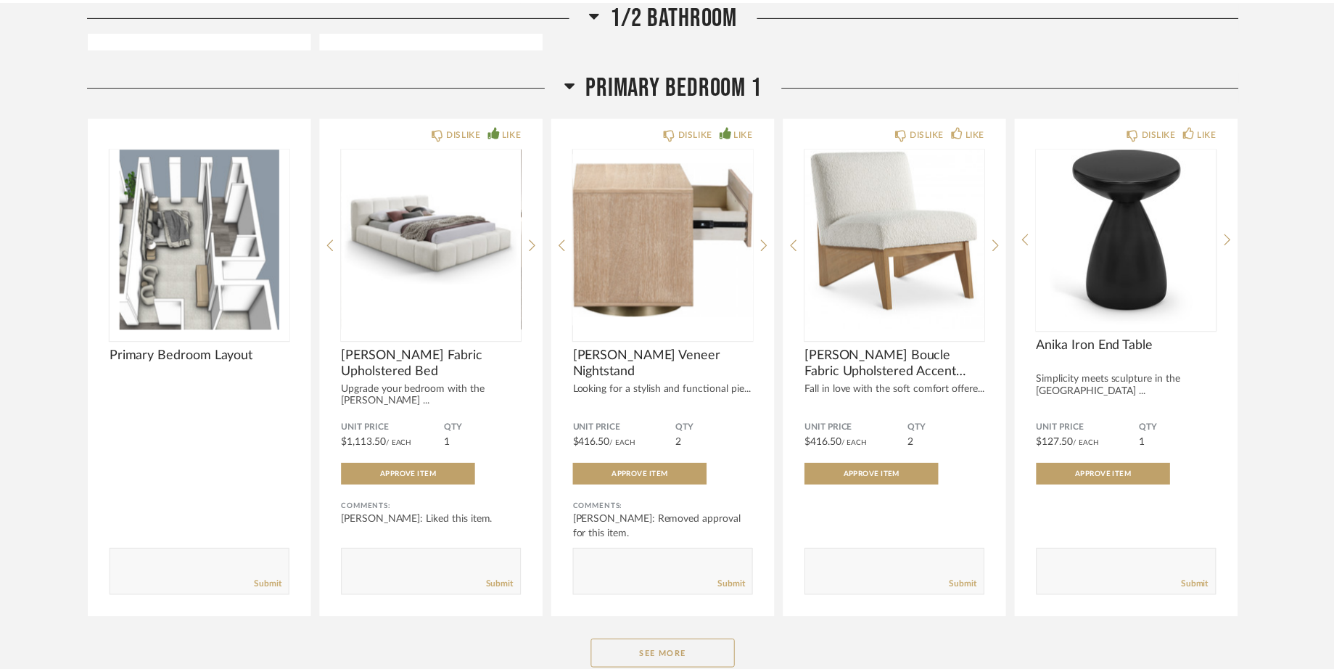
scroll to position [4111, 0]
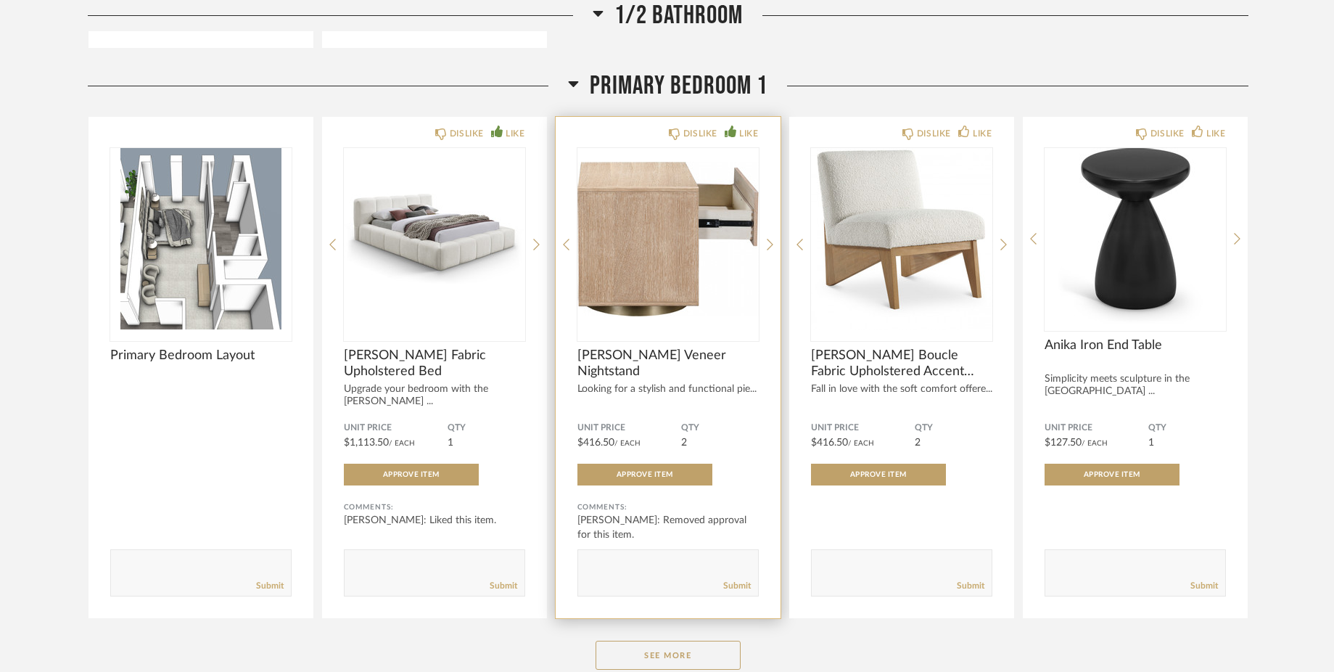
click at [668, 236] on img "3" at bounding box center [668, 238] width 181 height 181
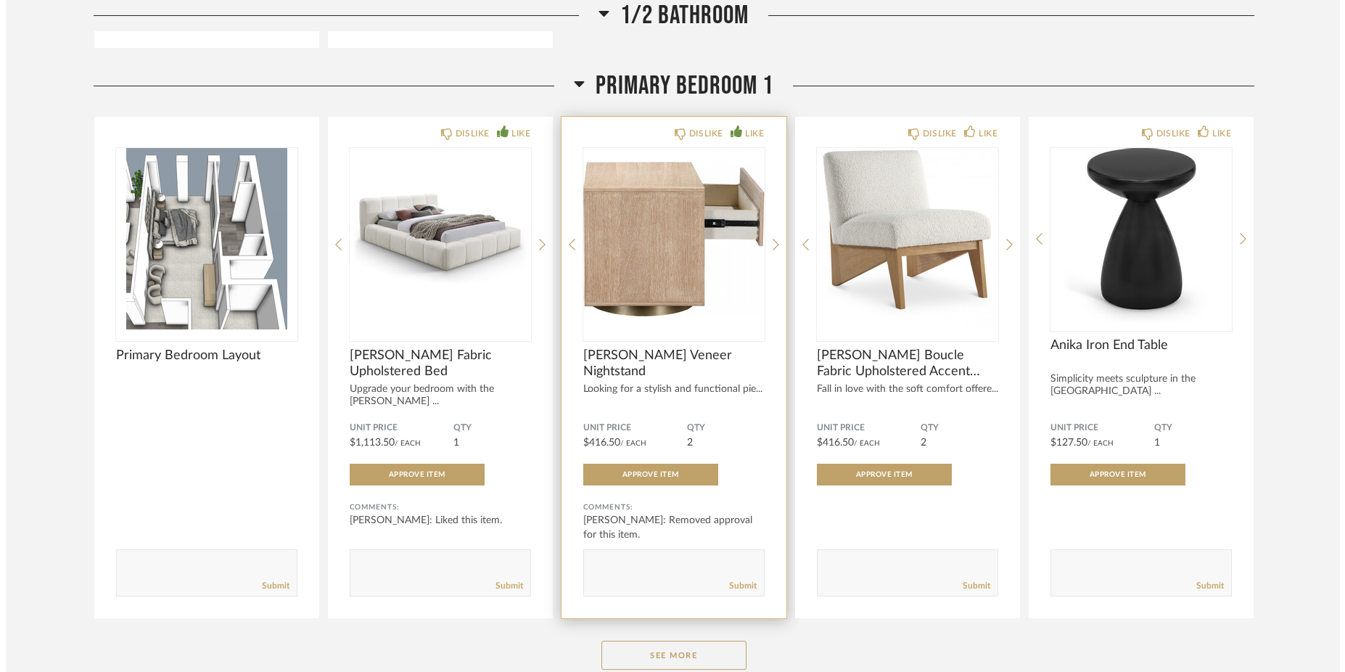
scroll to position [0, 0]
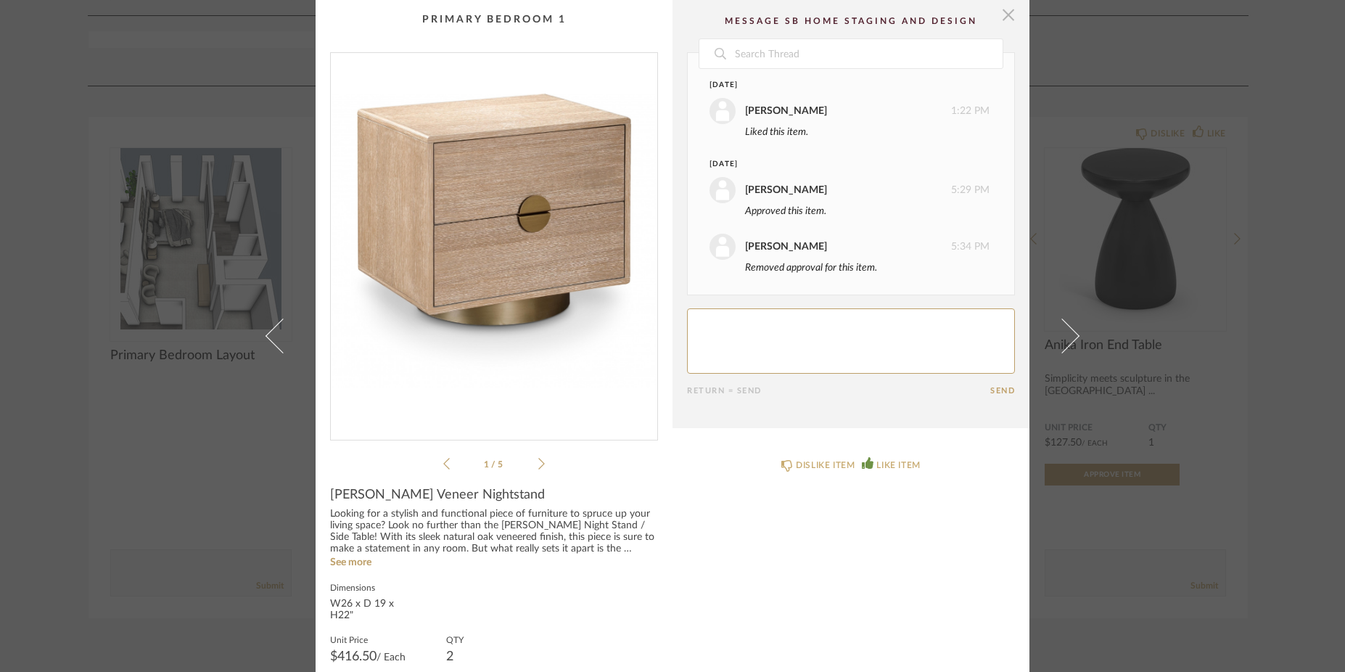
click at [1006, 8] on span "button" at bounding box center [1008, 14] width 29 height 29
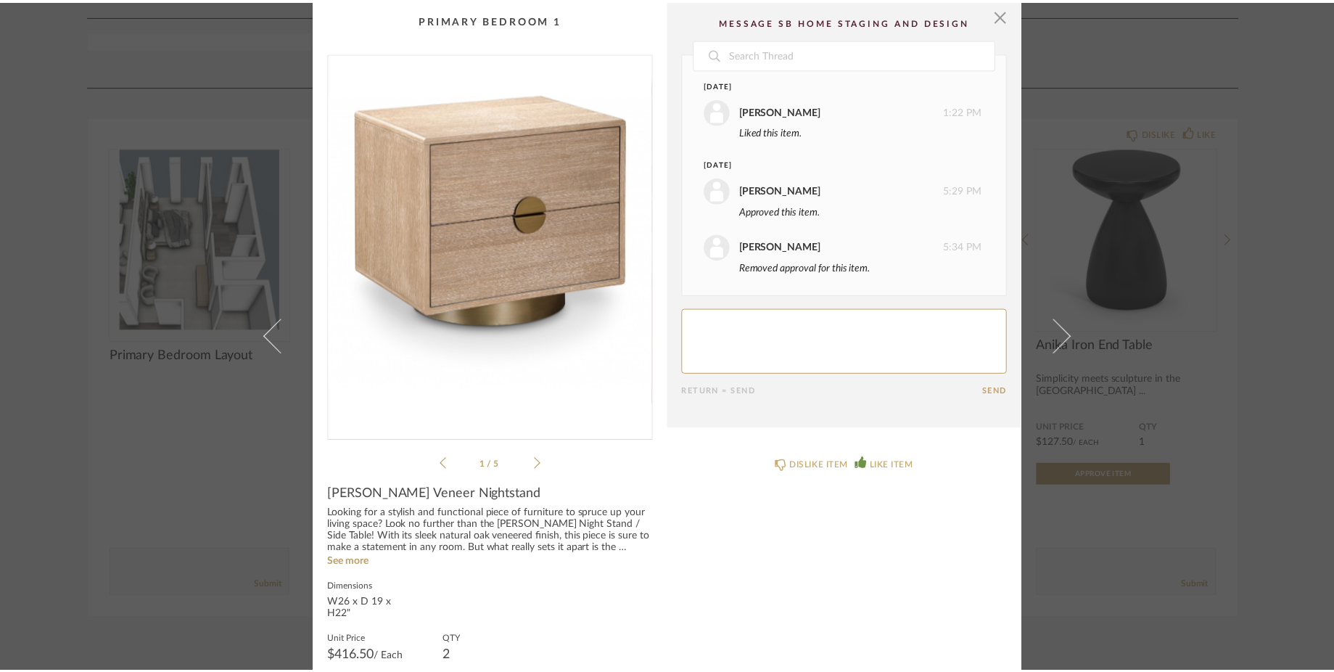
scroll to position [4111, 0]
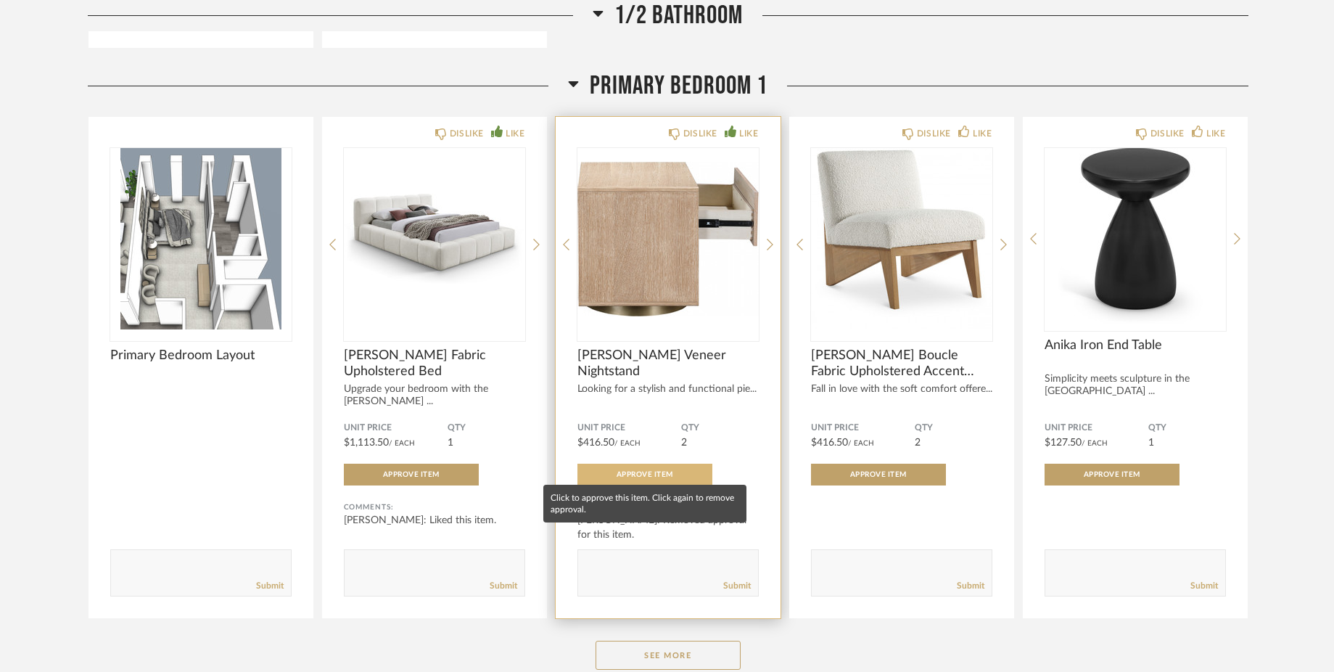
click at [658, 471] on span "Approve Item" at bounding box center [645, 474] width 57 height 7
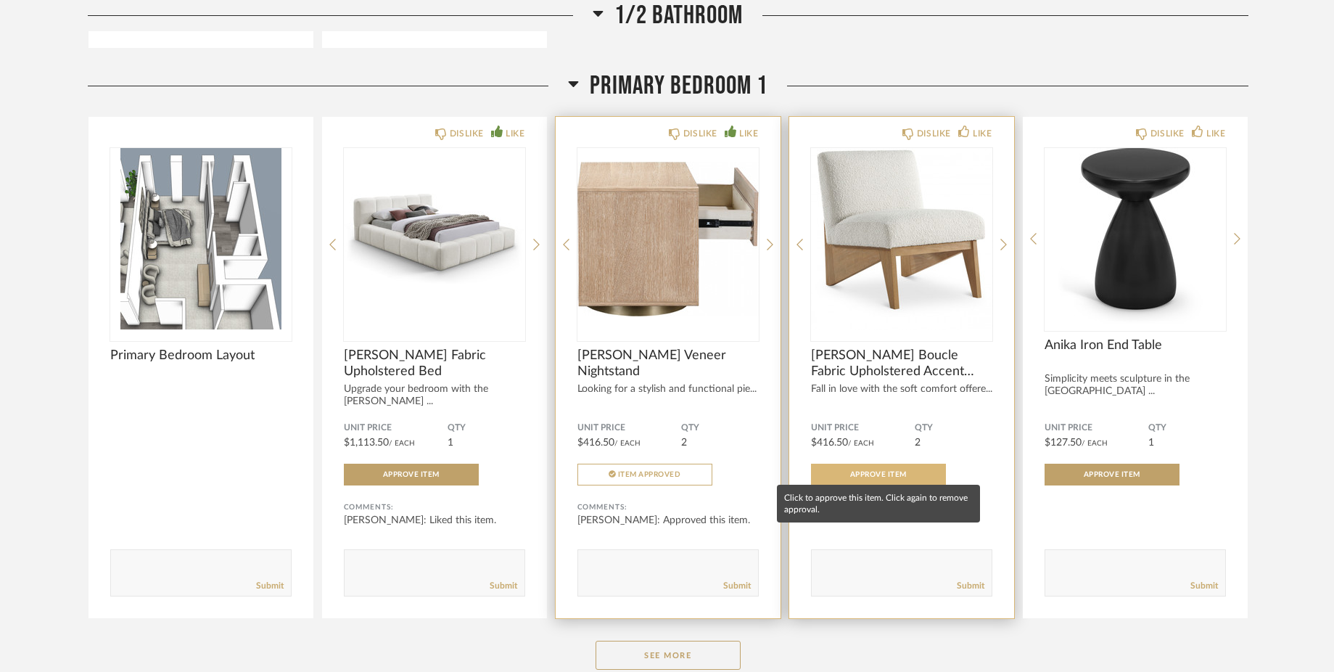
click at [901, 471] on span "Approve Item" at bounding box center [878, 474] width 57 height 7
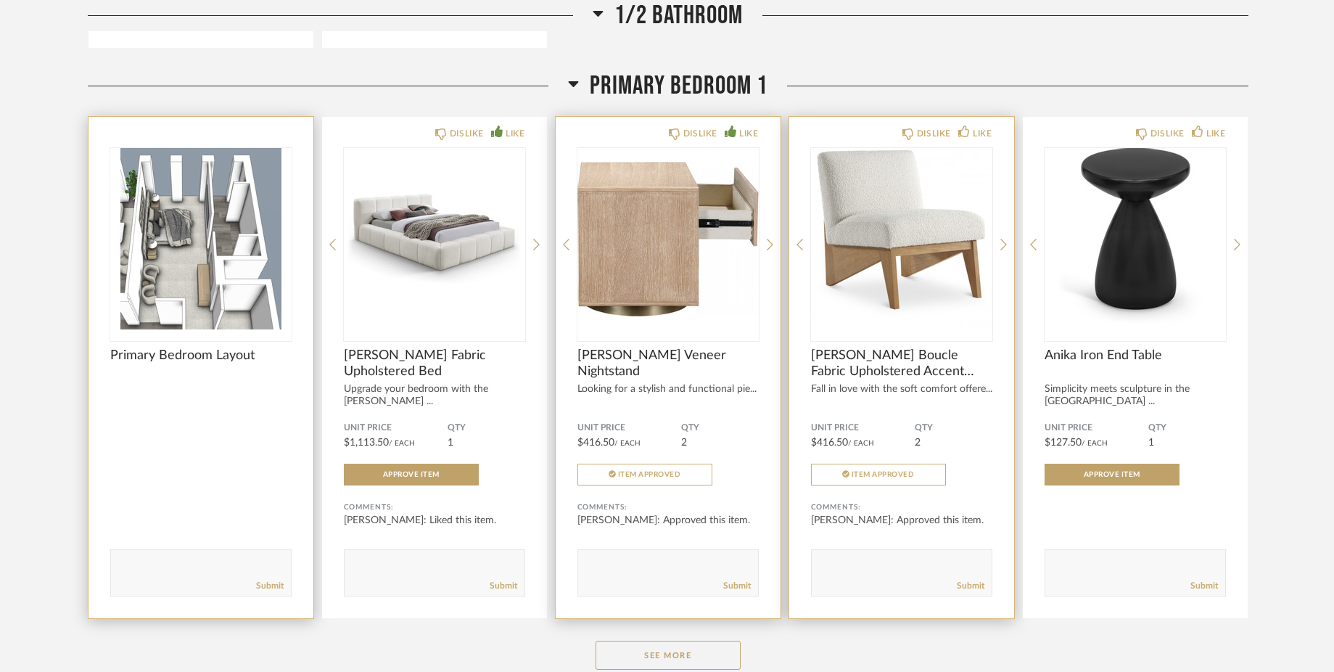
click at [184, 264] on img "0" at bounding box center [200, 238] width 181 height 181
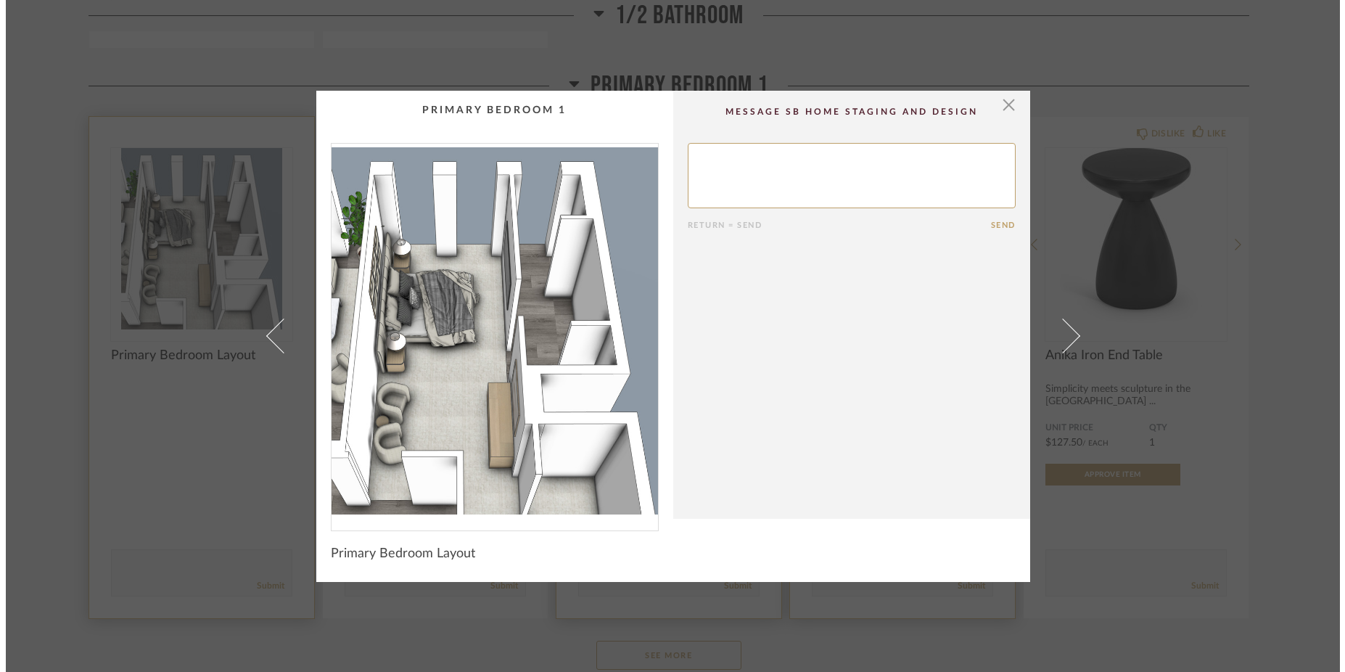
scroll to position [0, 0]
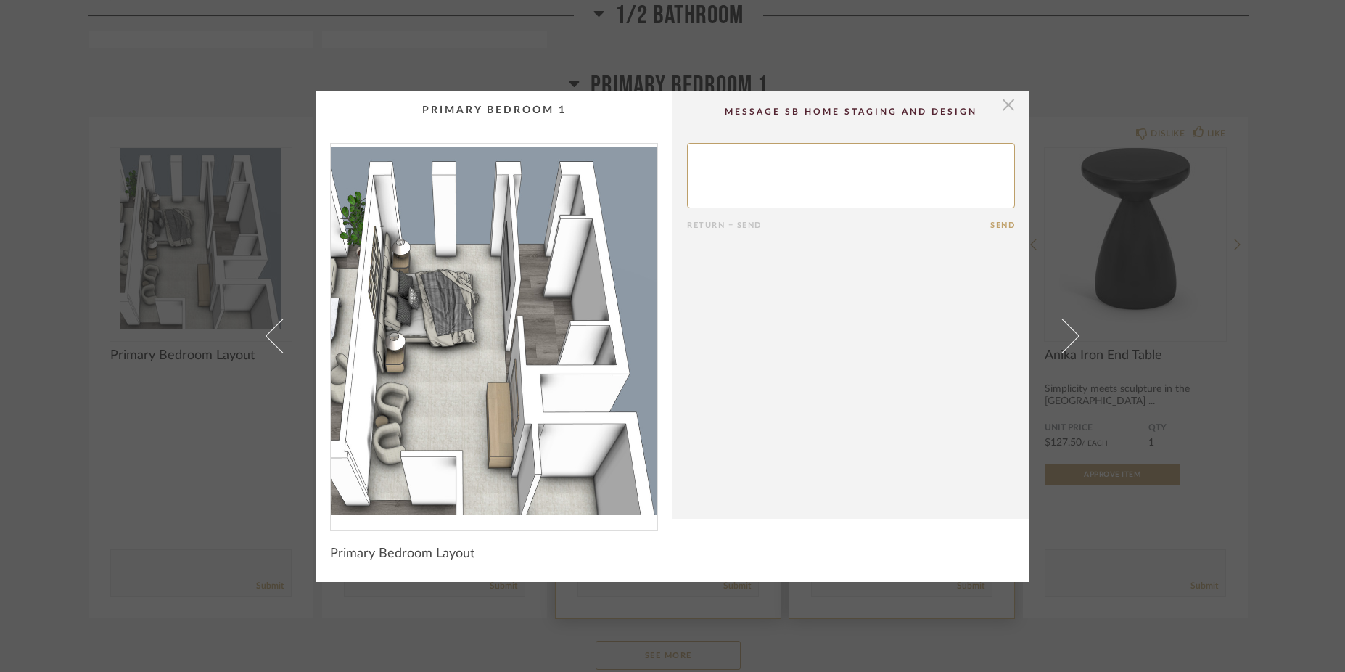
click at [999, 108] on span "button" at bounding box center [1008, 105] width 29 height 29
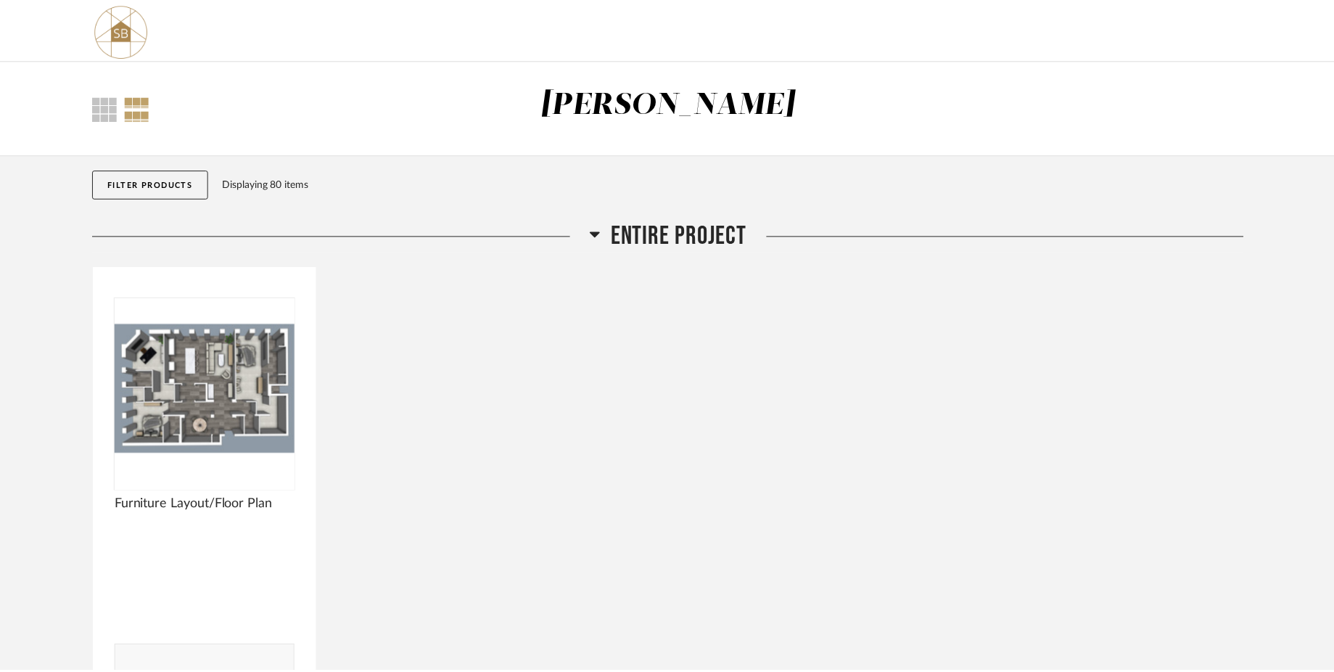
scroll to position [4111, 0]
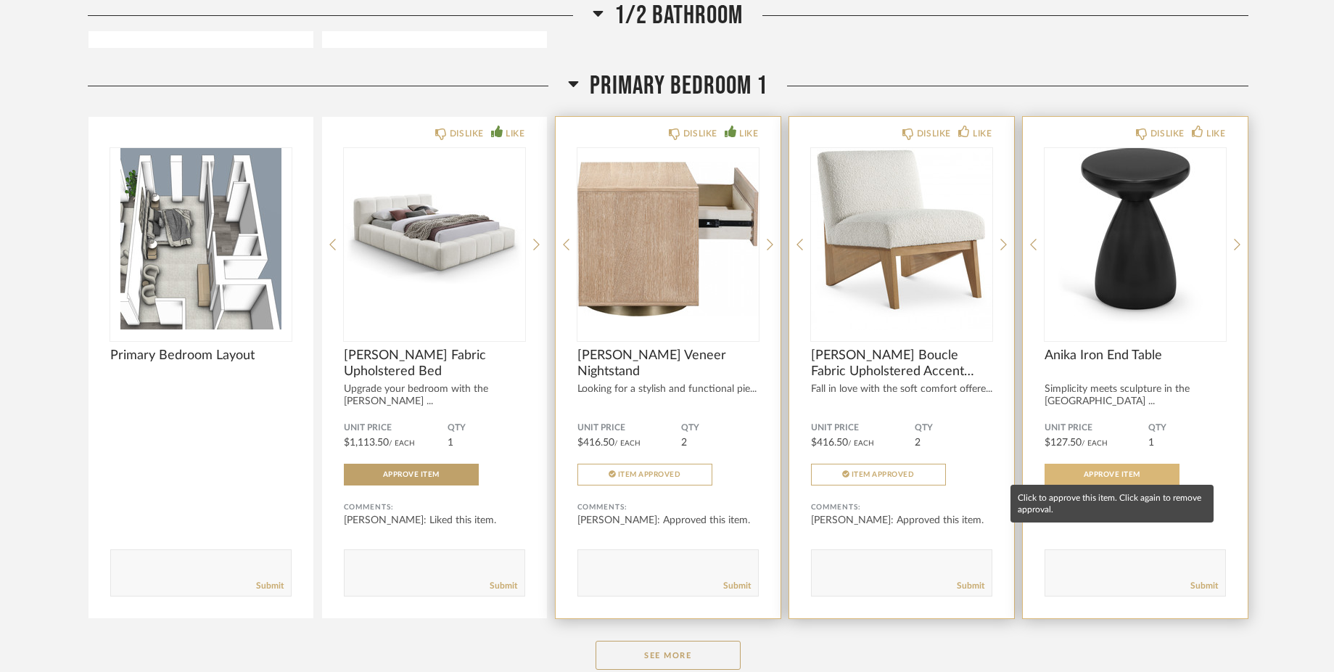
click at [1110, 471] on span "Approve Item" at bounding box center [1112, 474] width 57 height 7
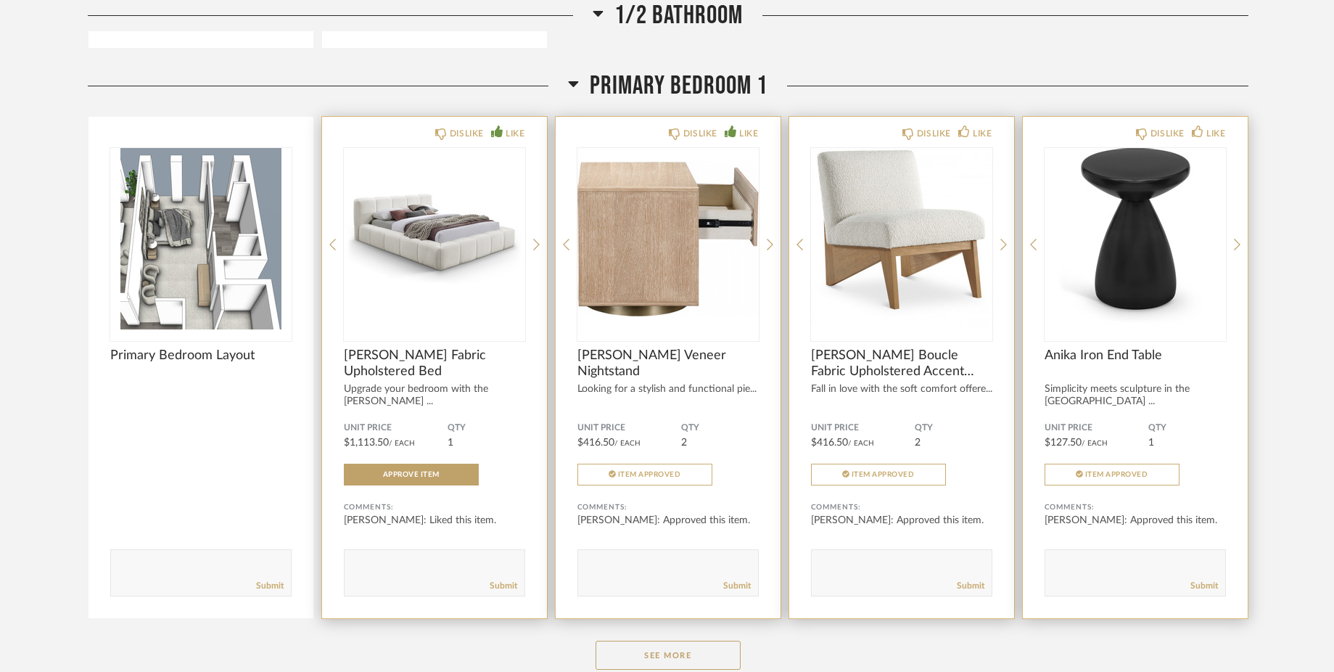
click at [411, 456] on div "Unit Price $1,113.50 / Each QTY 1 Approve Item" at bounding box center [434, 453] width 181 height 63
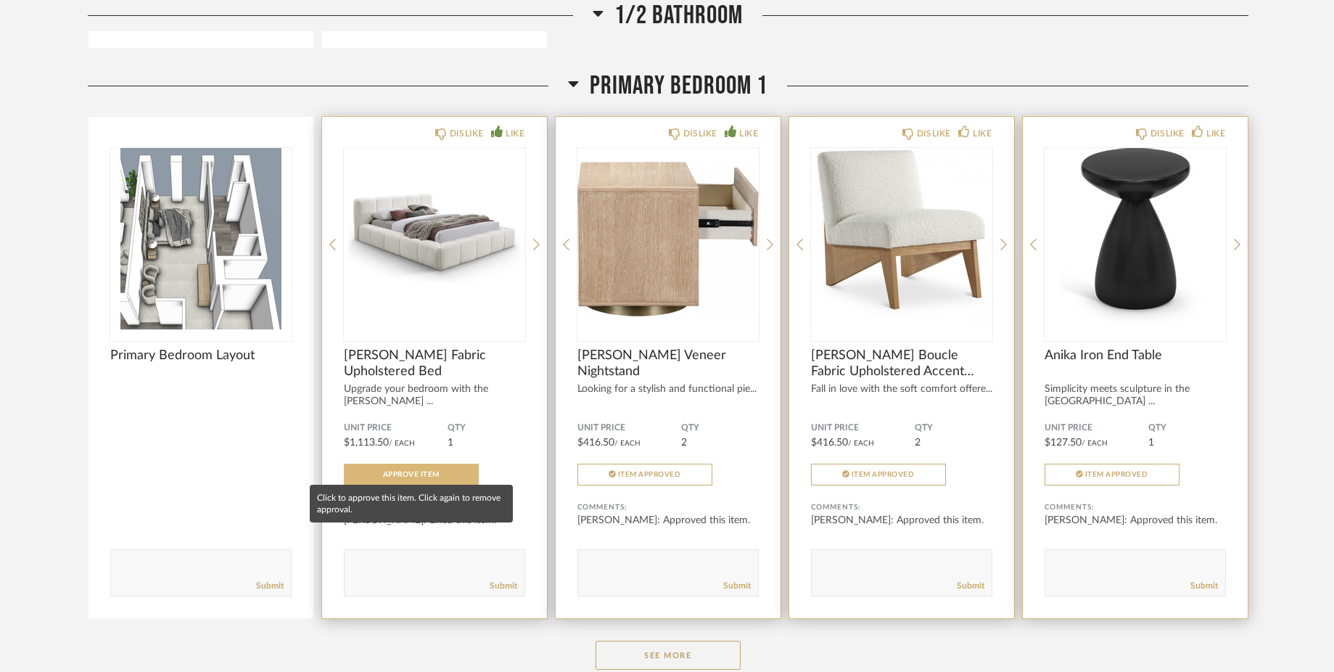
click at [409, 474] on button "Approve Item" at bounding box center [411, 475] width 135 height 22
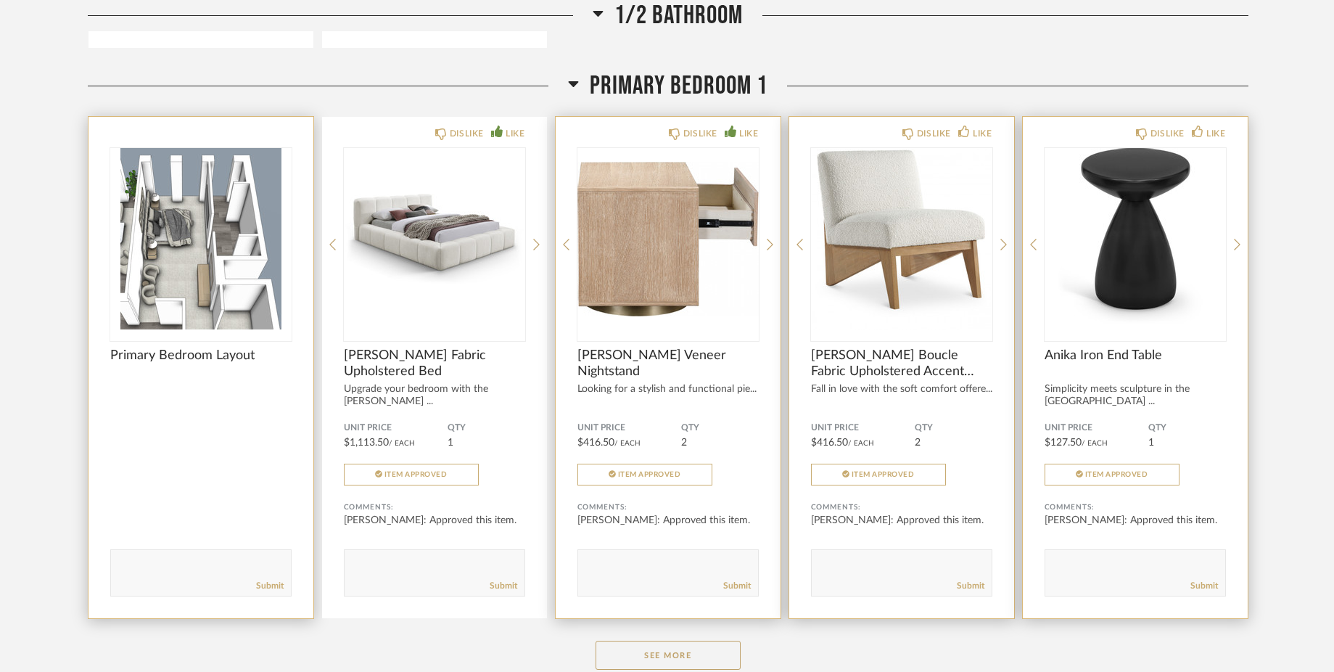
click at [203, 290] on img "0" at bounding box center [200, 238] width 181 height 181
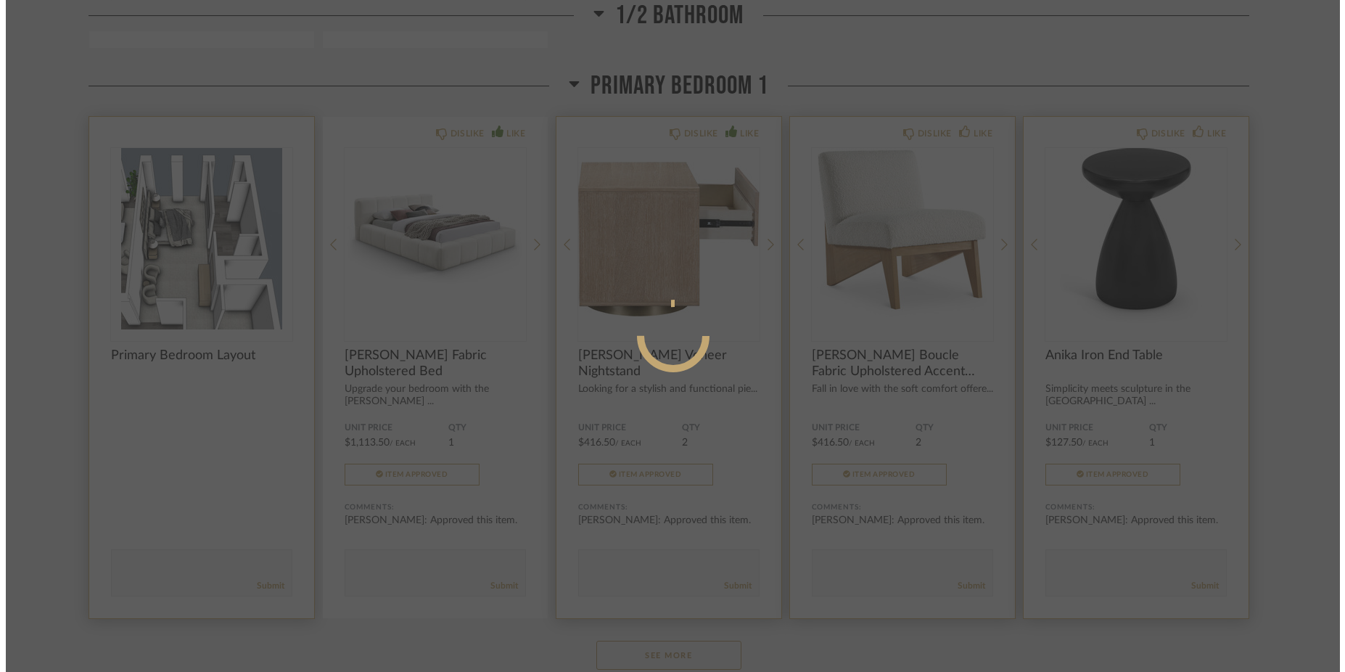
scroll to position [0, 0]
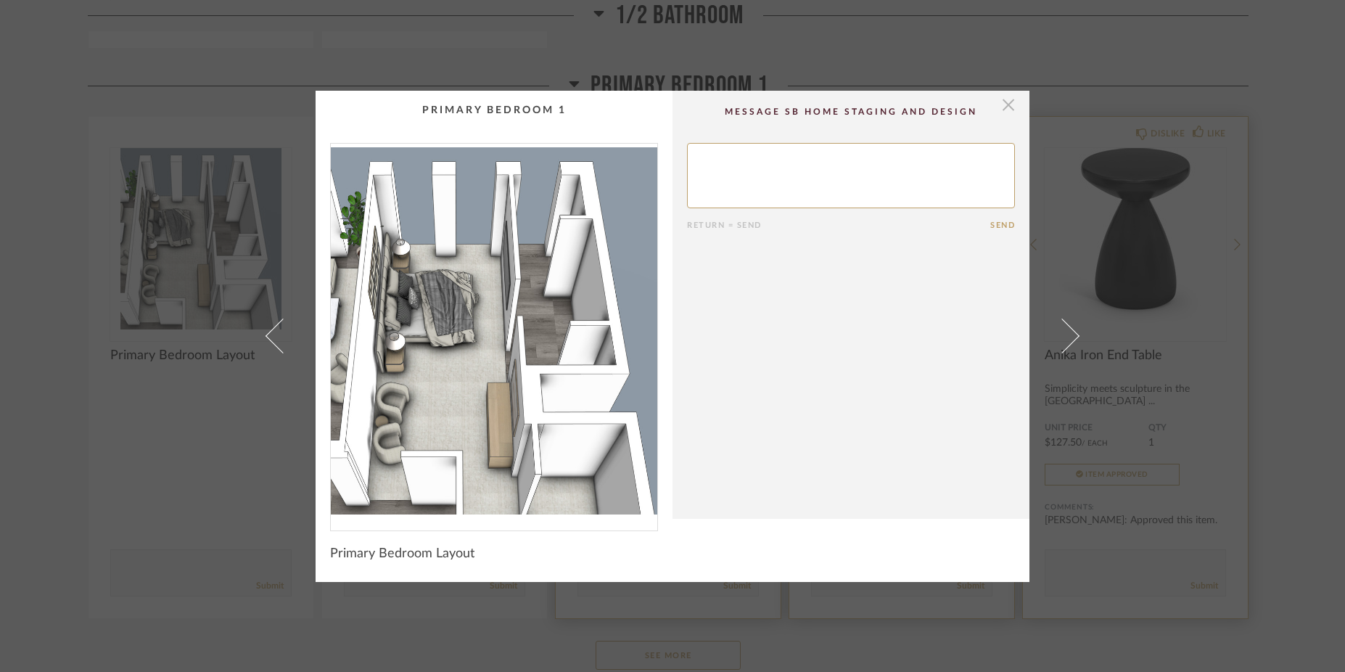
click at [1003, 108] on span "button" at bounding box center [1008, 105] width 29 height 29
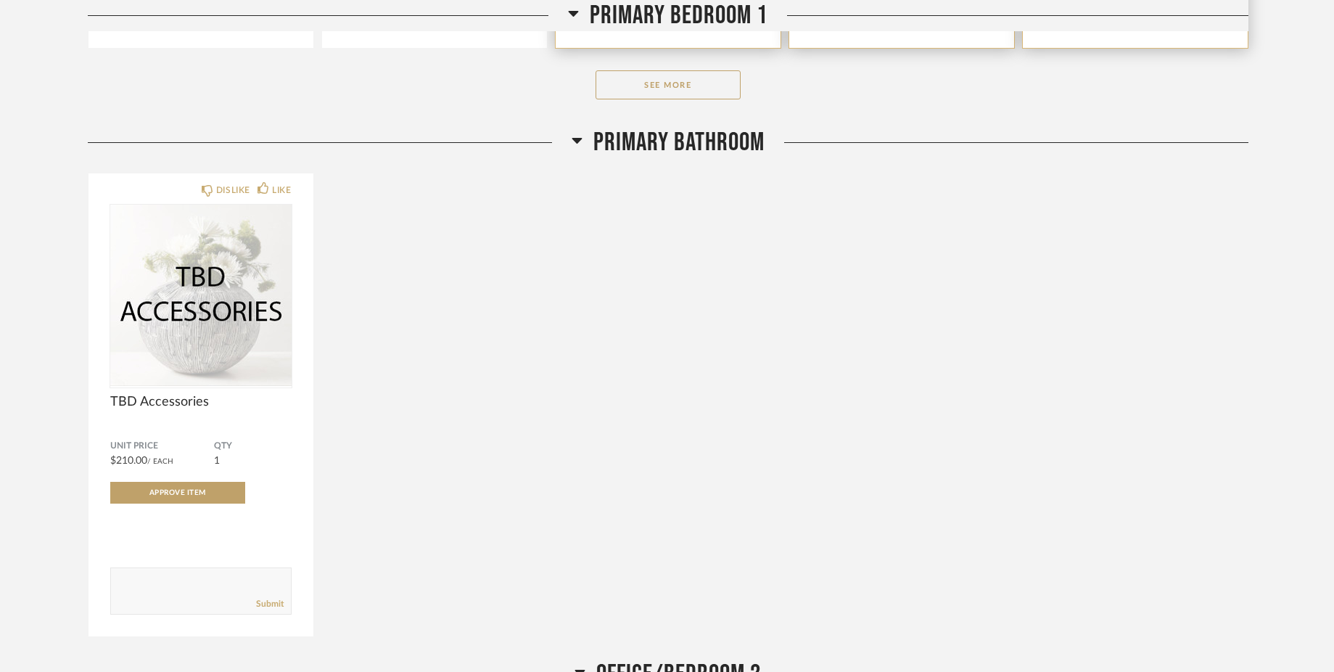
scroll to position [4702, 0]
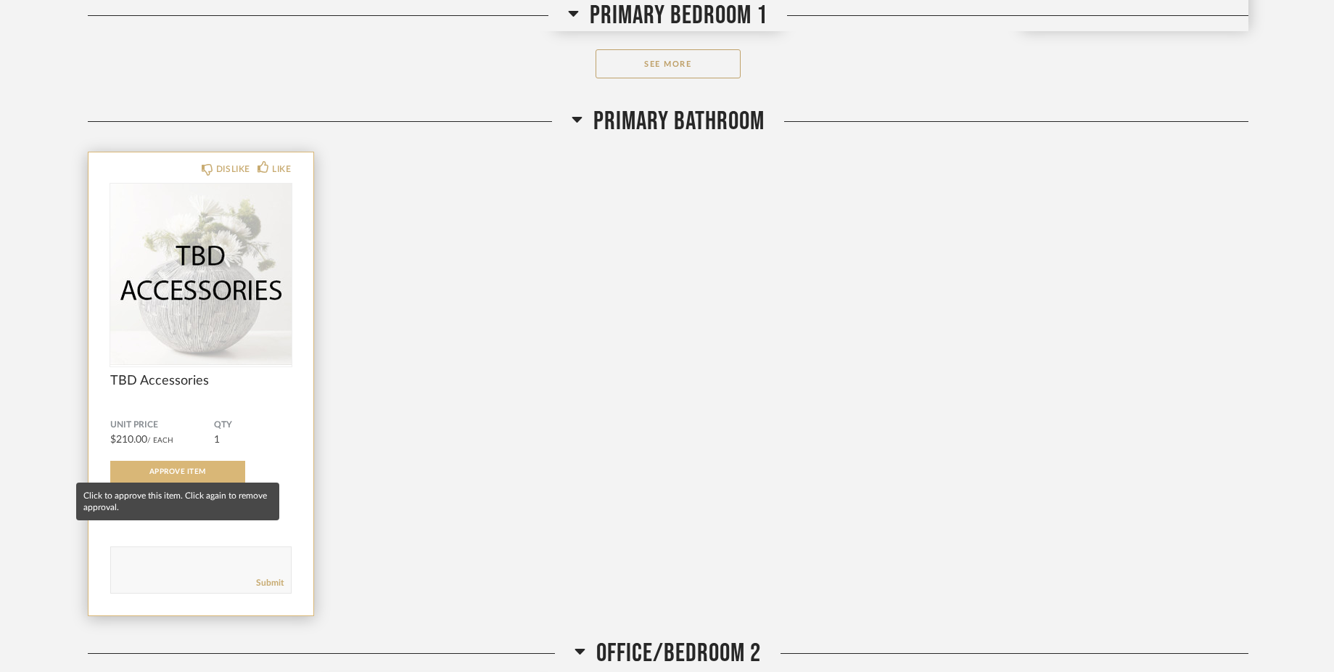
click at [212, 465] on button "Approve Item" at bounding box center [177, 472] width 135 height 22
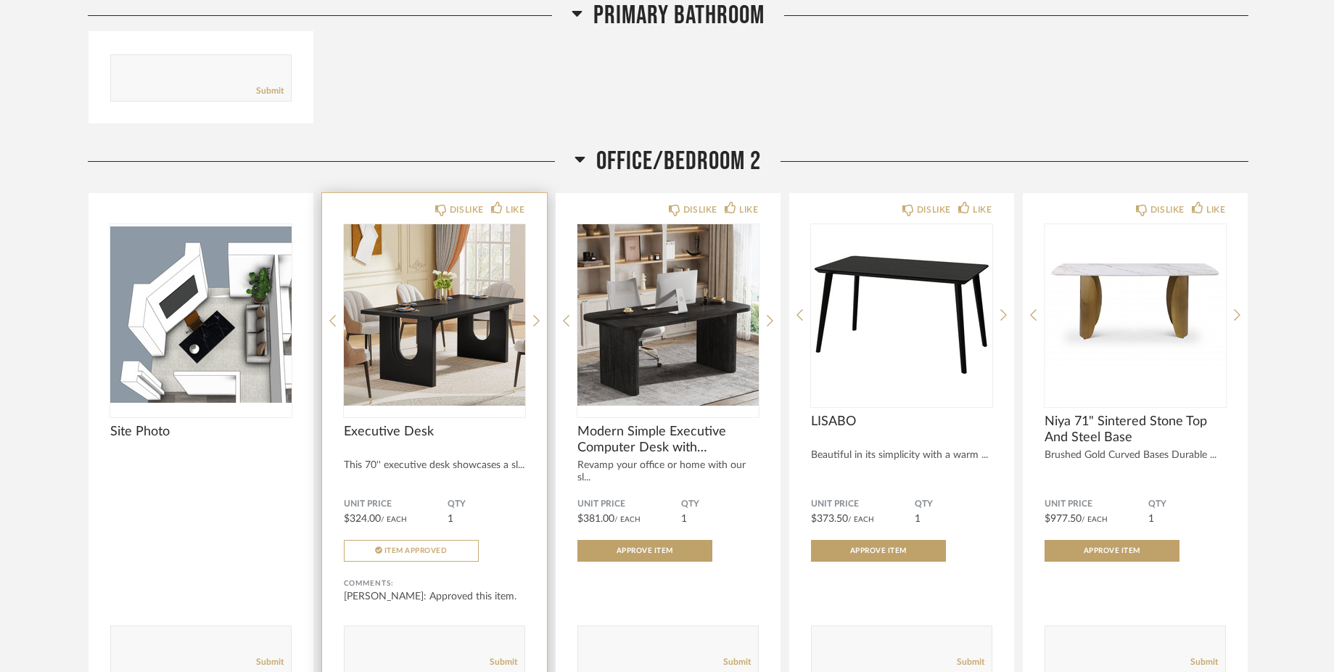
scroll to position [5182, 0]
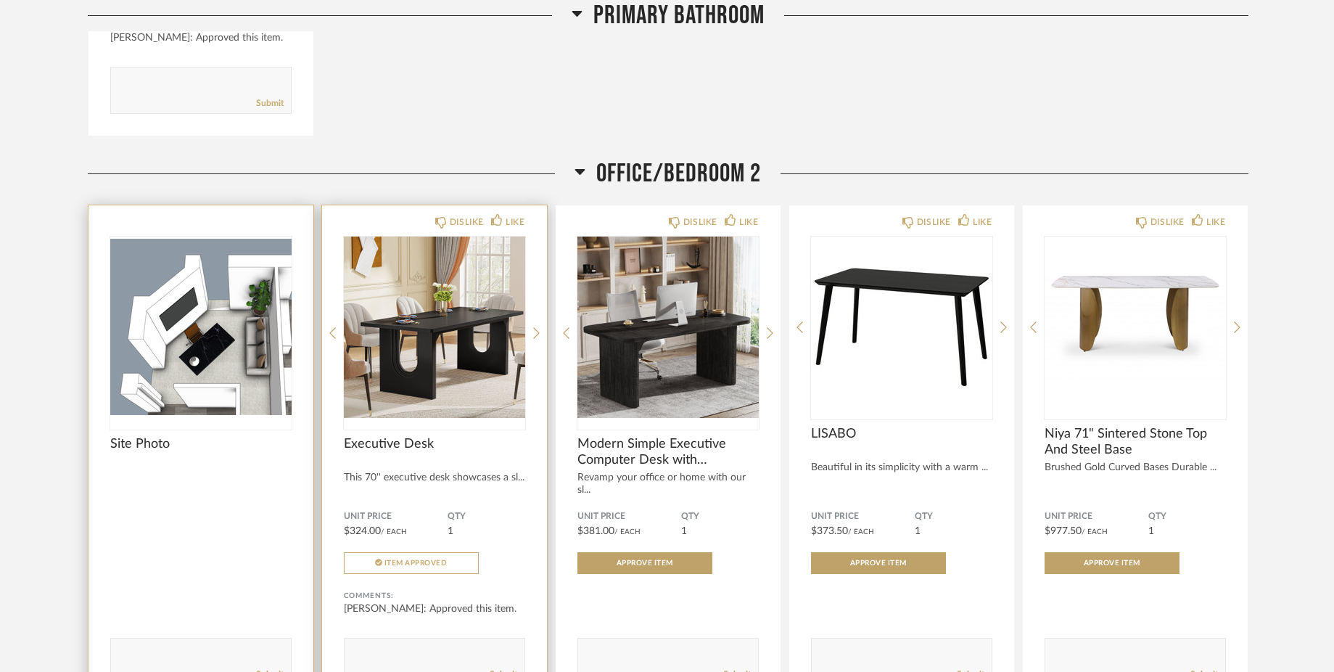
click at [176, 339] on img "0" at bounding box center [200, 327] width 181 height 181
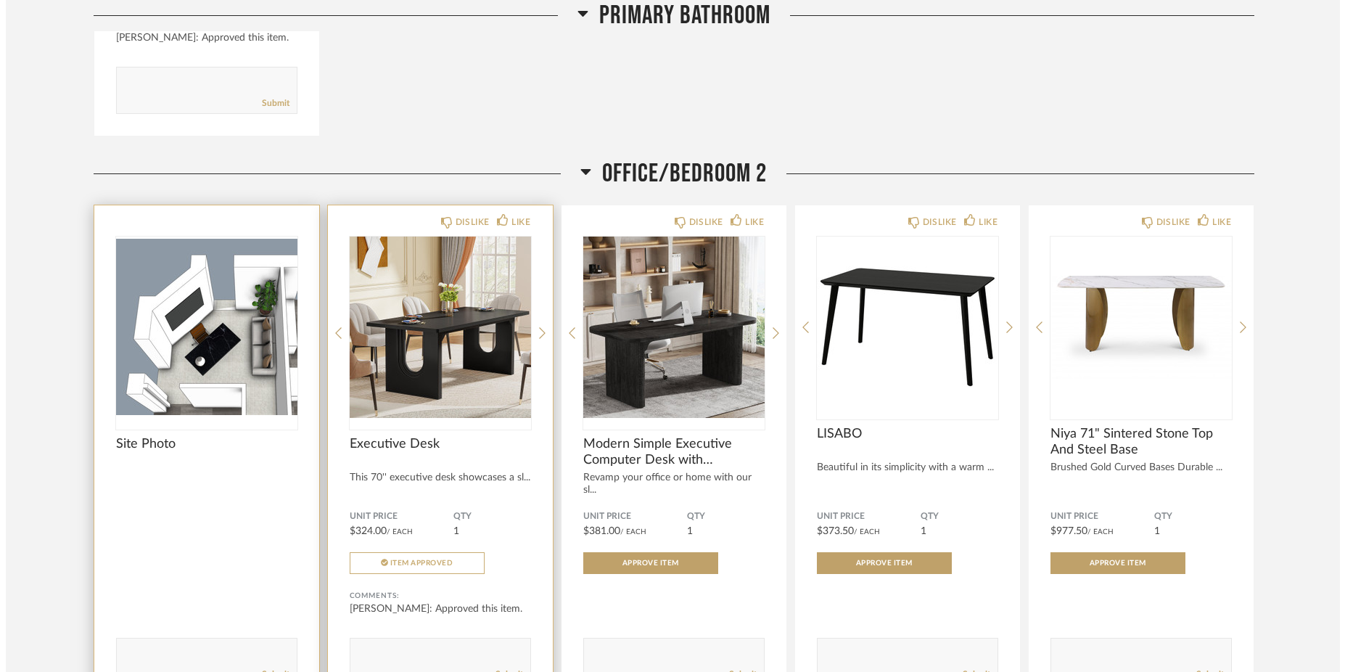
scroll to position [0, 0]
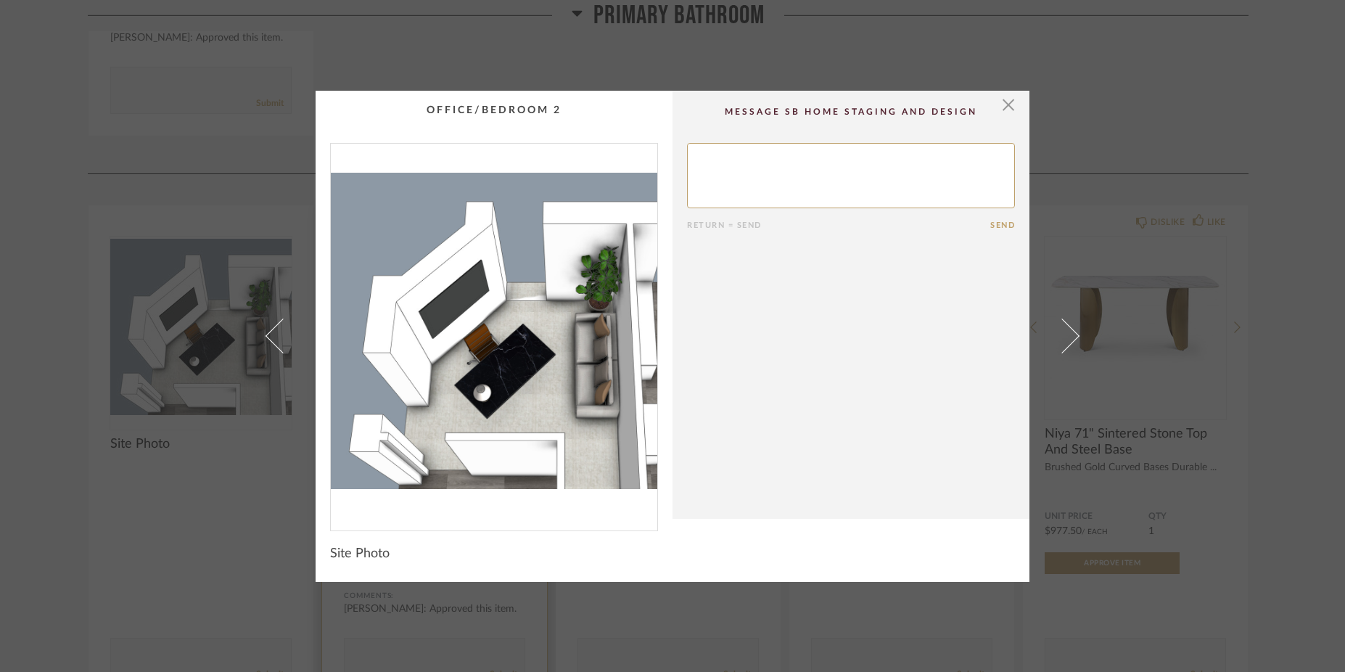
click at [1011, 109] on cpp-summary-comments "Return = Send Send" at bounding box center [851, 305] width 357 height 428
click at [996, 107] on span "button" at bounding box center [1008, 105] width 29 height 29
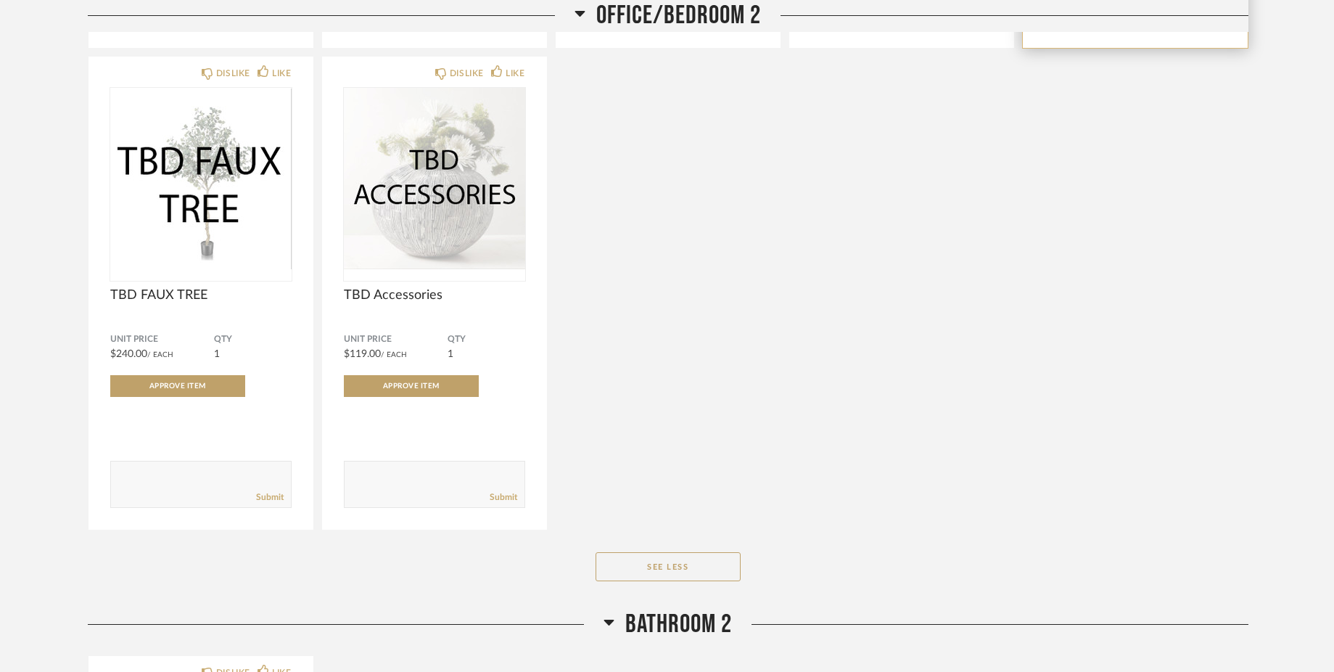
scroll to position [6927, 0]
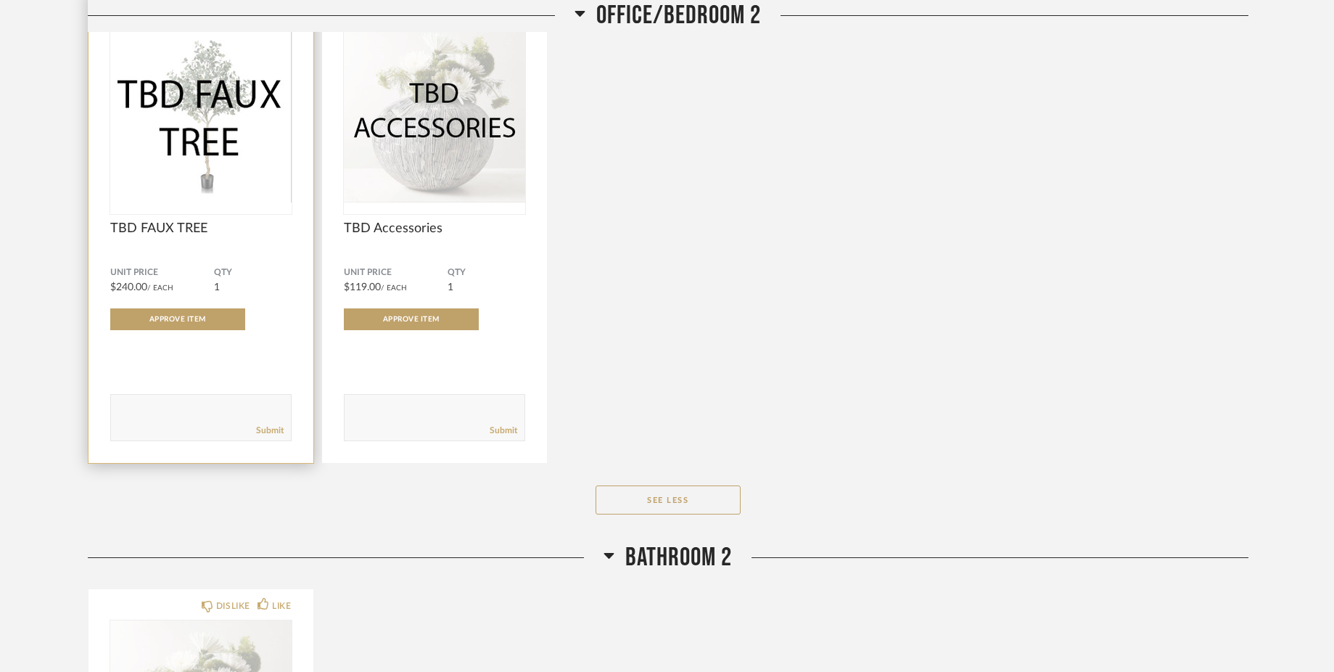
click at [187, 401] on textarea at bounding box center [201, 411] width 180 height 20
type textarea "[PERSON_NAME]"
click at [268, 424] on link "Submit" at bounding box center [270, 430] width 28 height 12
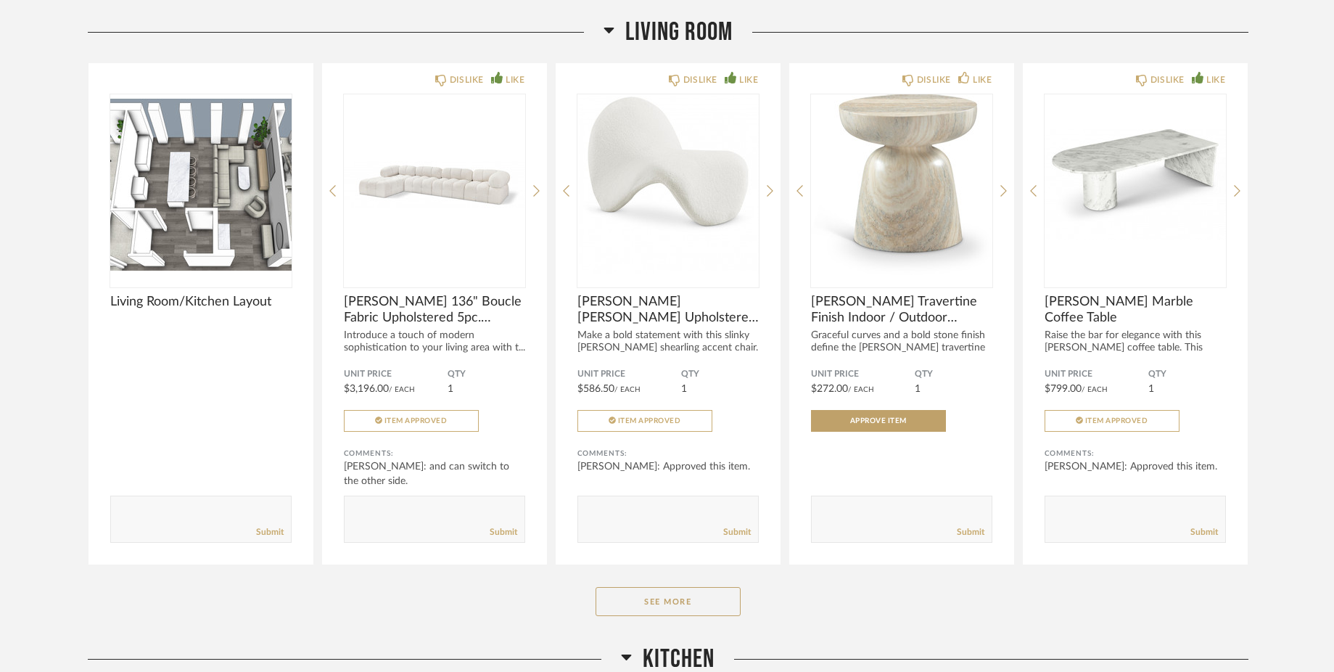
scroll to position [2423, 0]
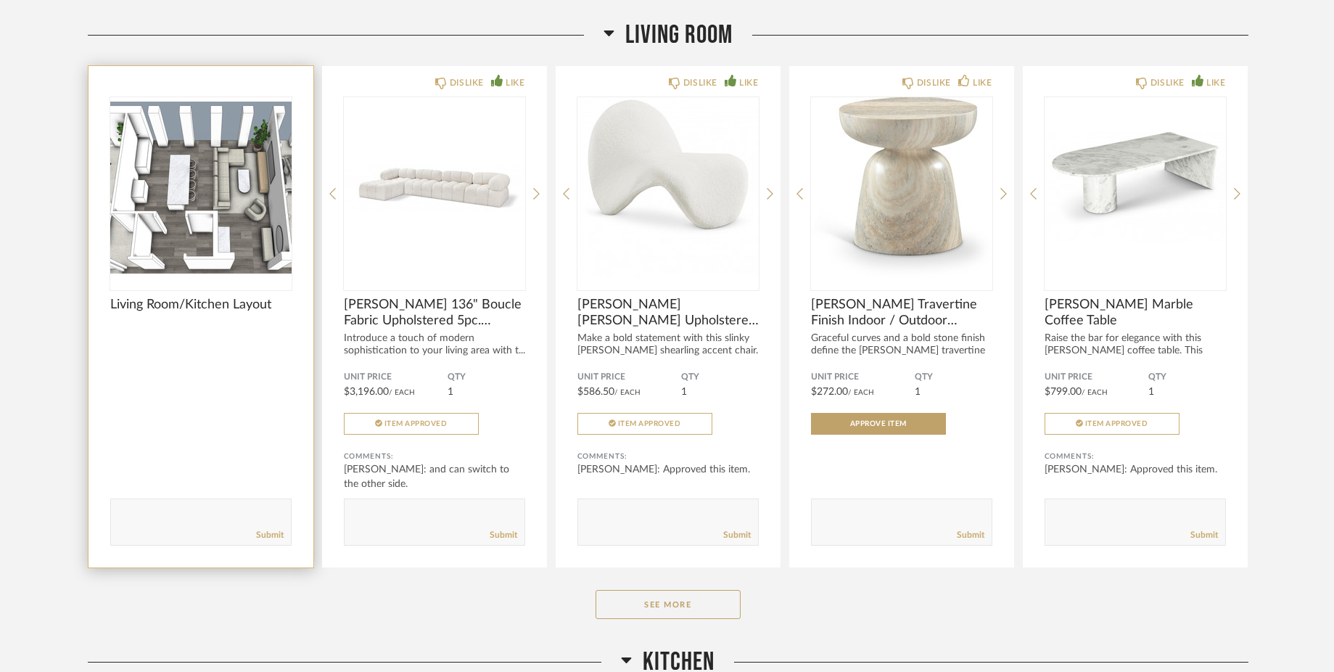
click at [218, 218] on img "0" at bounding box center [200, 187] width 181 height 181
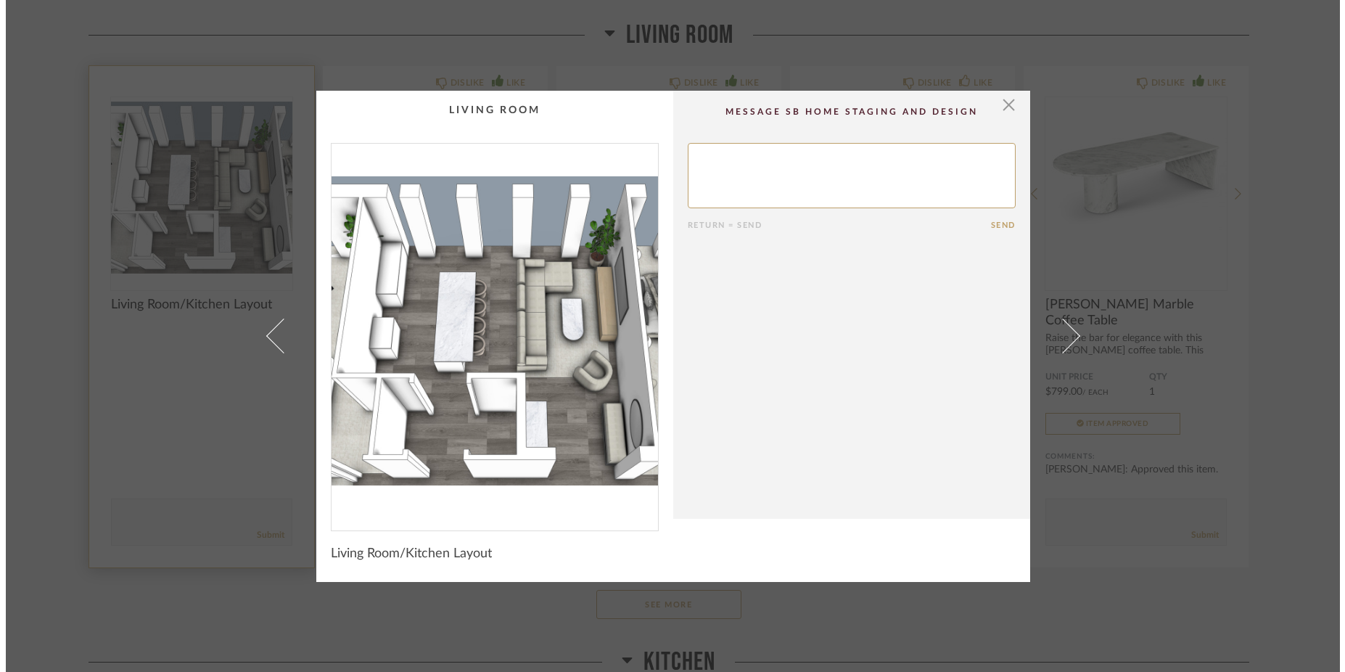
scroll to position [0, 0]
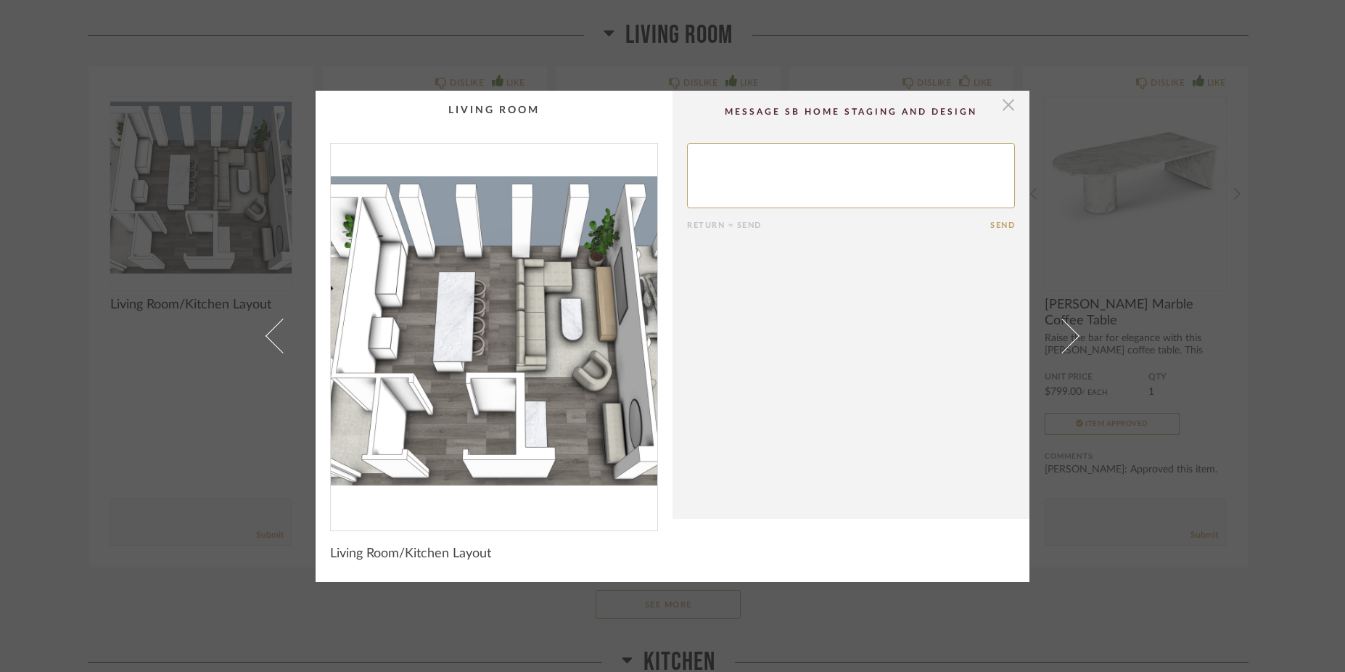
click at [1008, 110] on span "button" at bounding box center [1008, 105] width 29 height 29
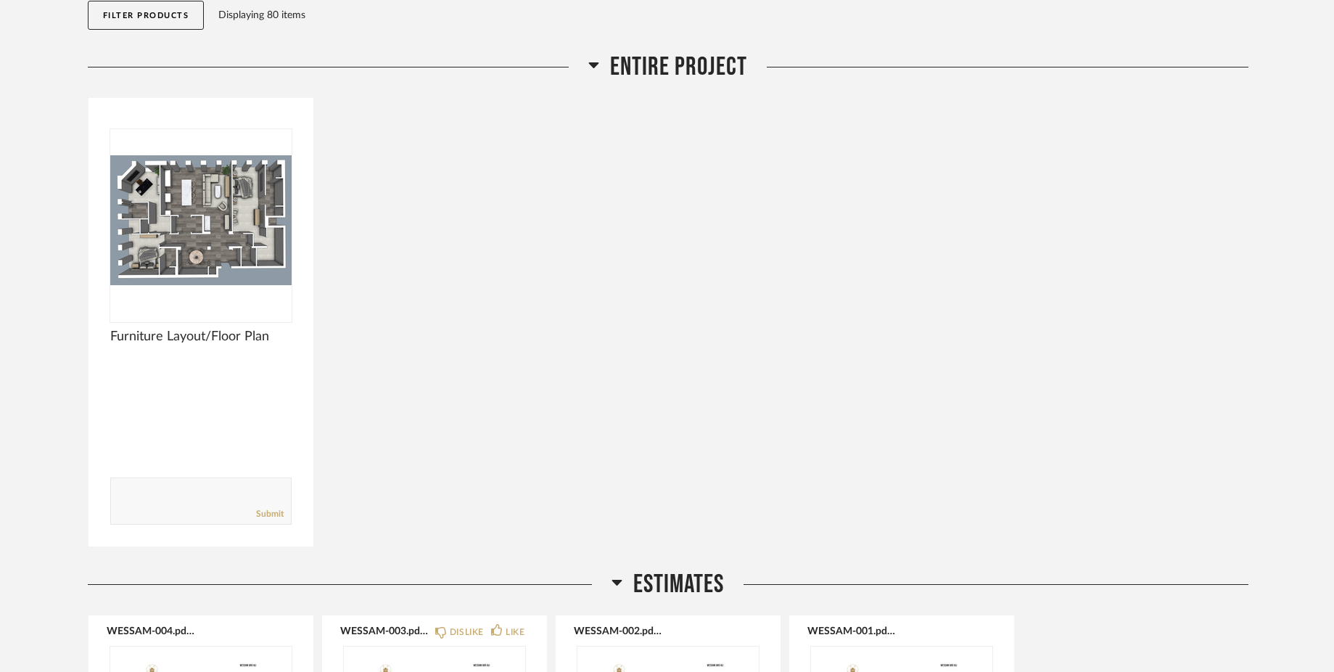
scroll to position [168, 0]
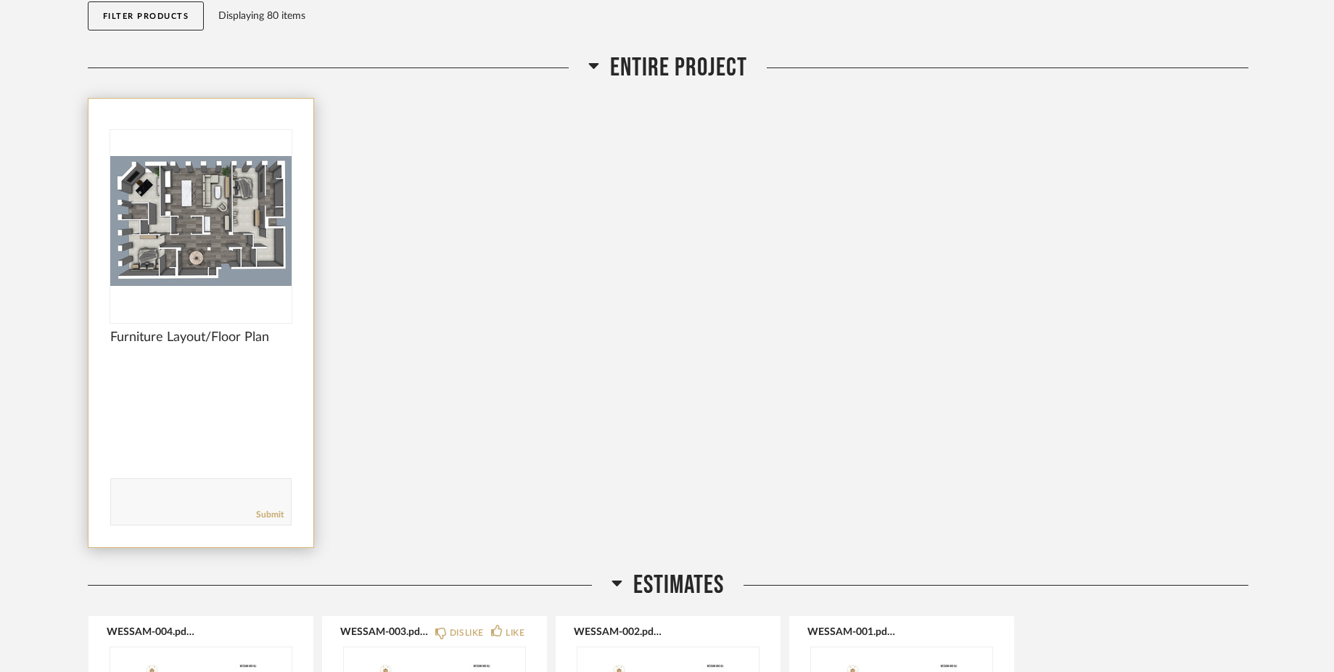
click at [255, 260] on img "0" at bounding box center [200, 220] width 181 height 181
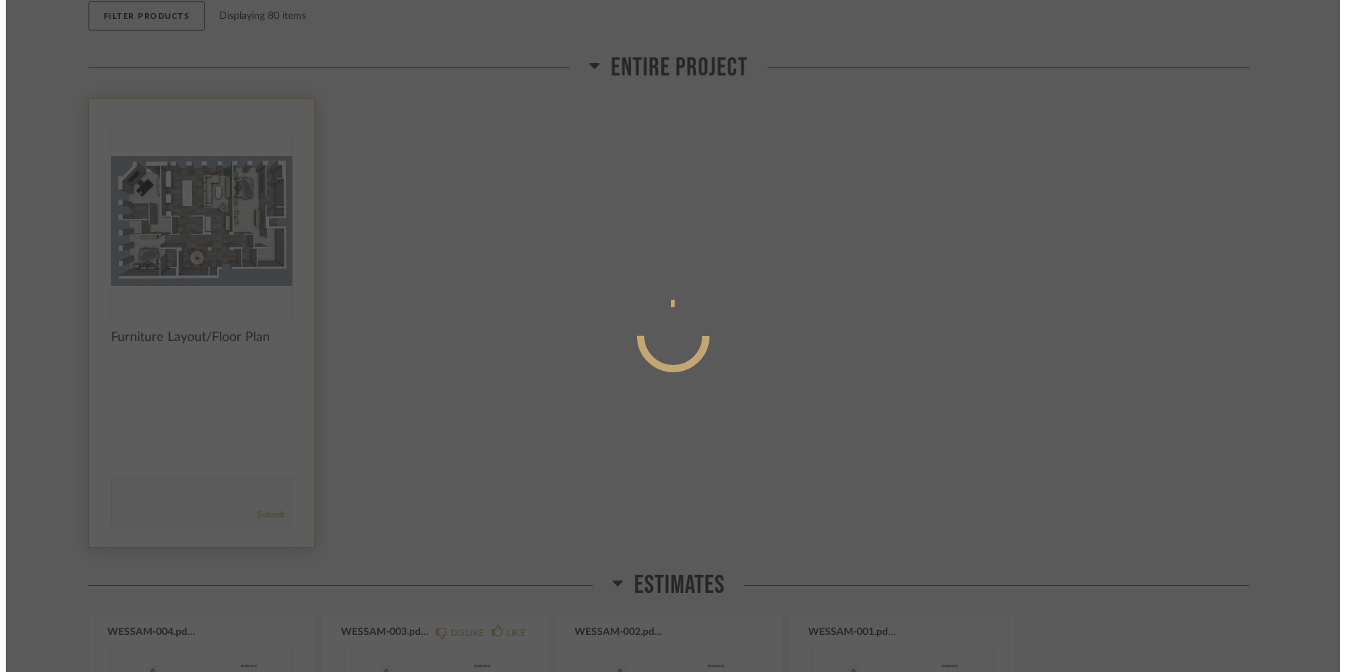
scroll to position [0, 0]
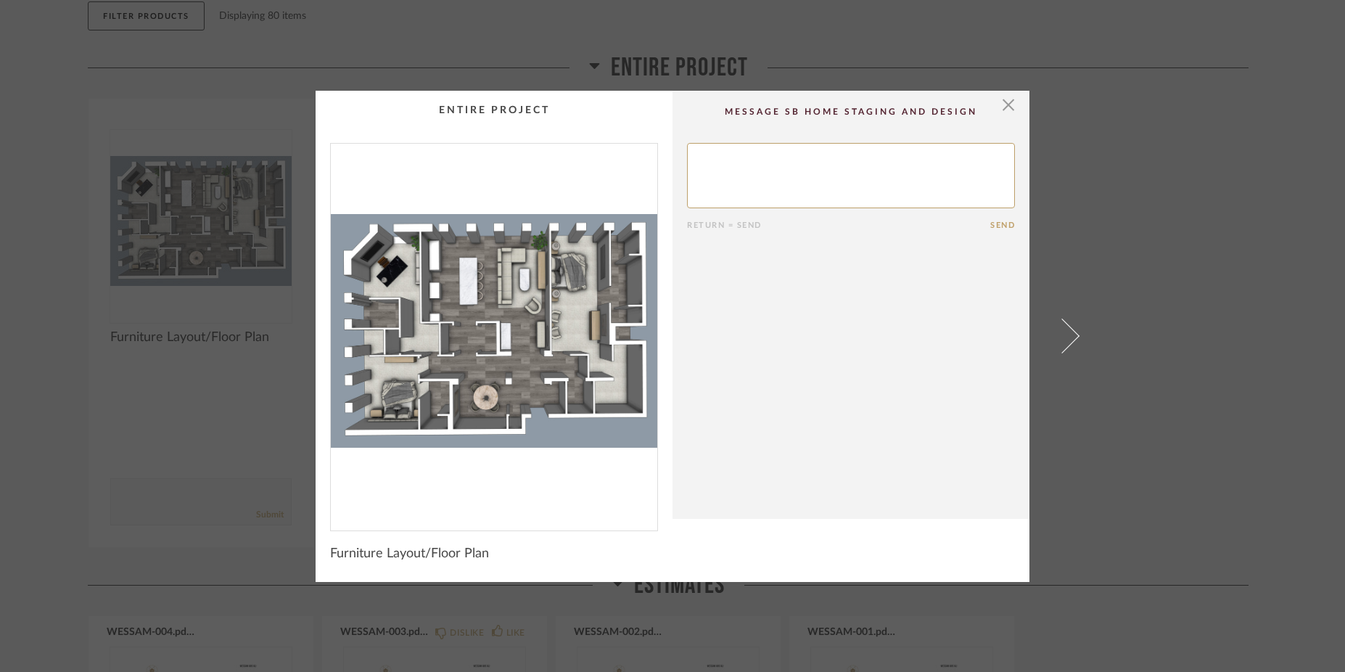
click at [821, 319] on cpp-summary-comments "Return = Send Send" at bounding box center [851, 305] width 357 height 428
click at [1003, 110] on span "button" at bounding box center [1008, 105] width 29 height 29
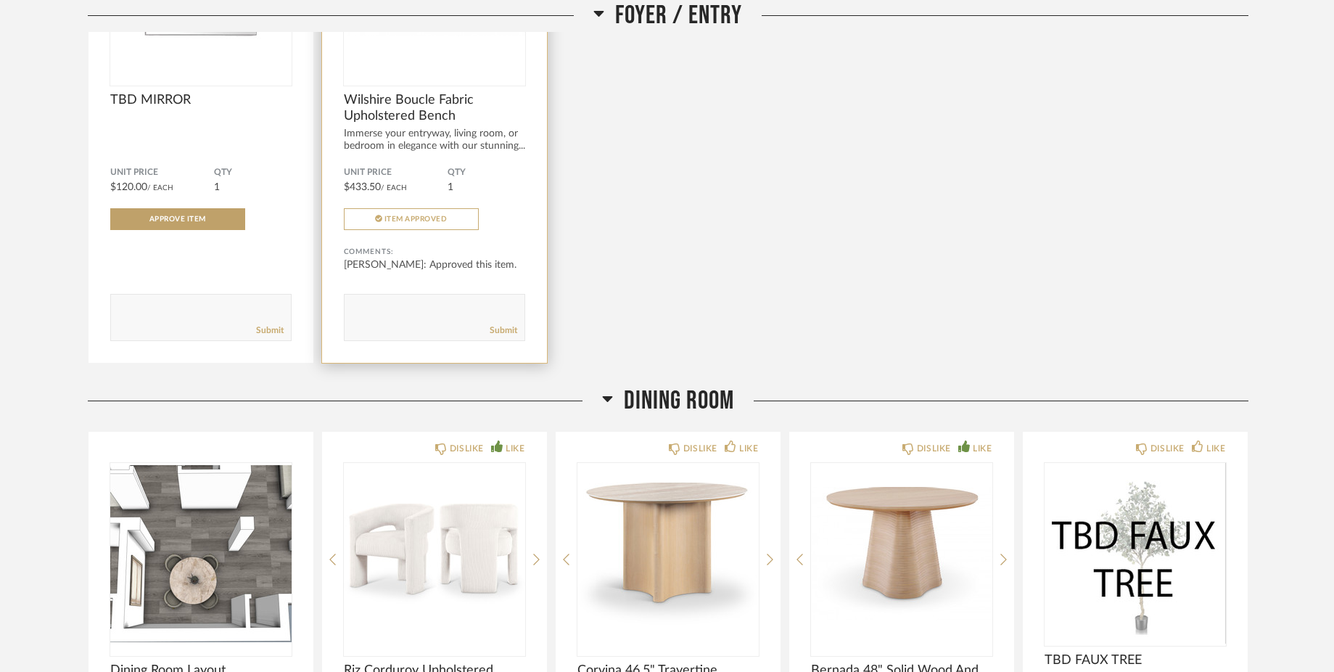
scroll to position [1465, 0]
